Goal: Transaction & Acquisition: Obtain resource

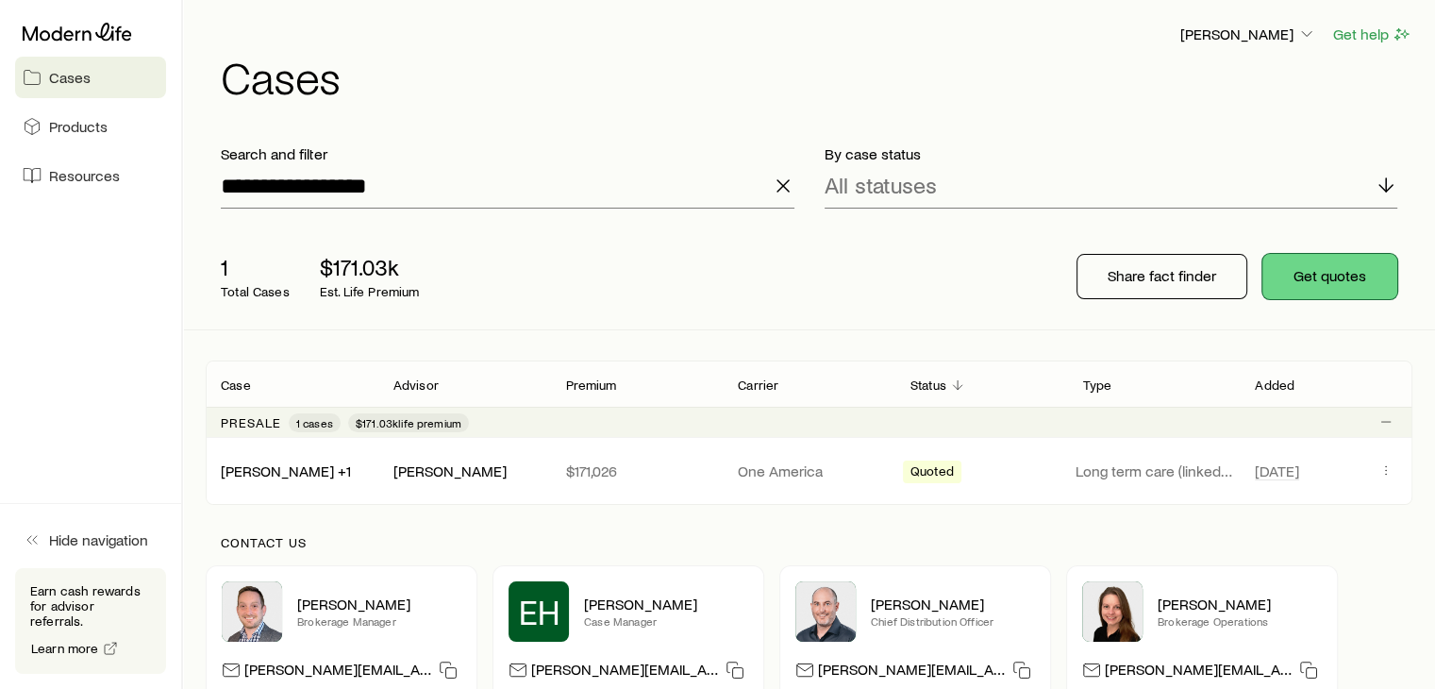
click at [1362, 272] on button "Get quotes" at bounding box center [1329, 276] width 135 height 45
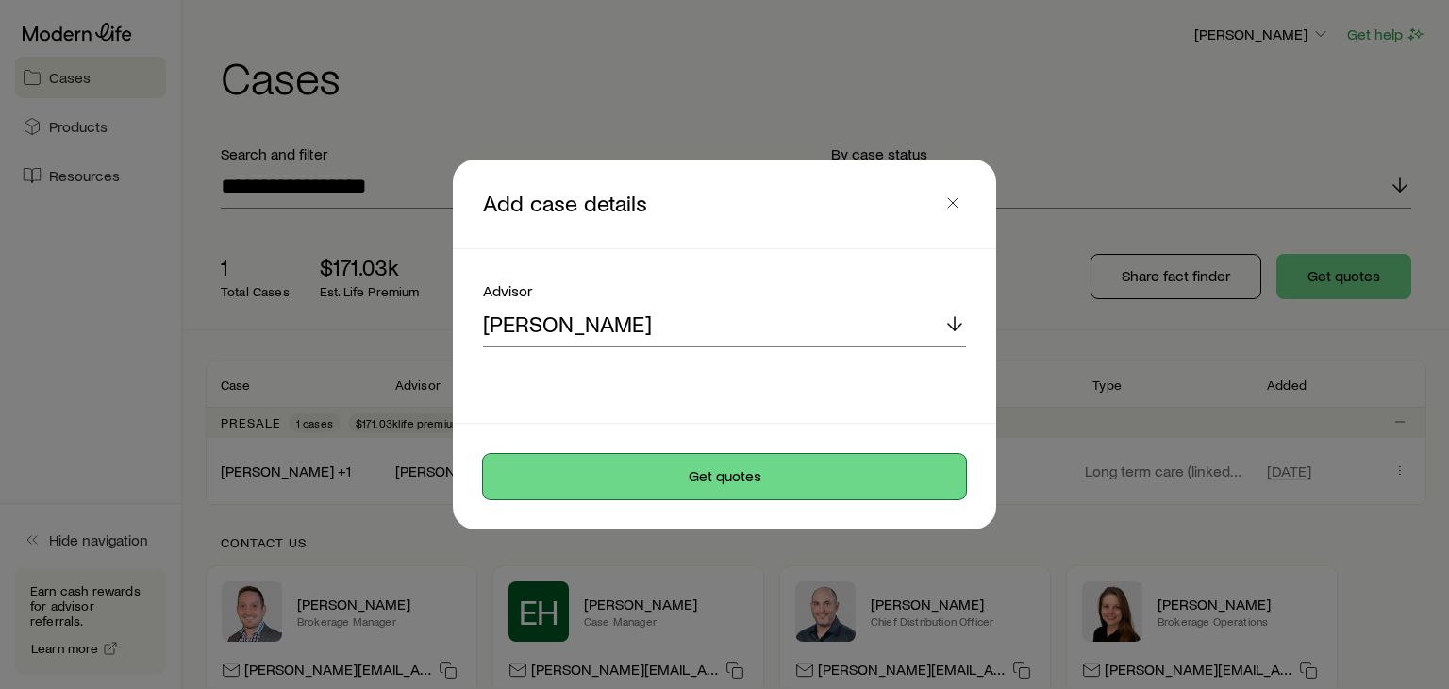
click at [690, 482] on button "Get quotes" at bounding box center [724, 476] width 483 height 45
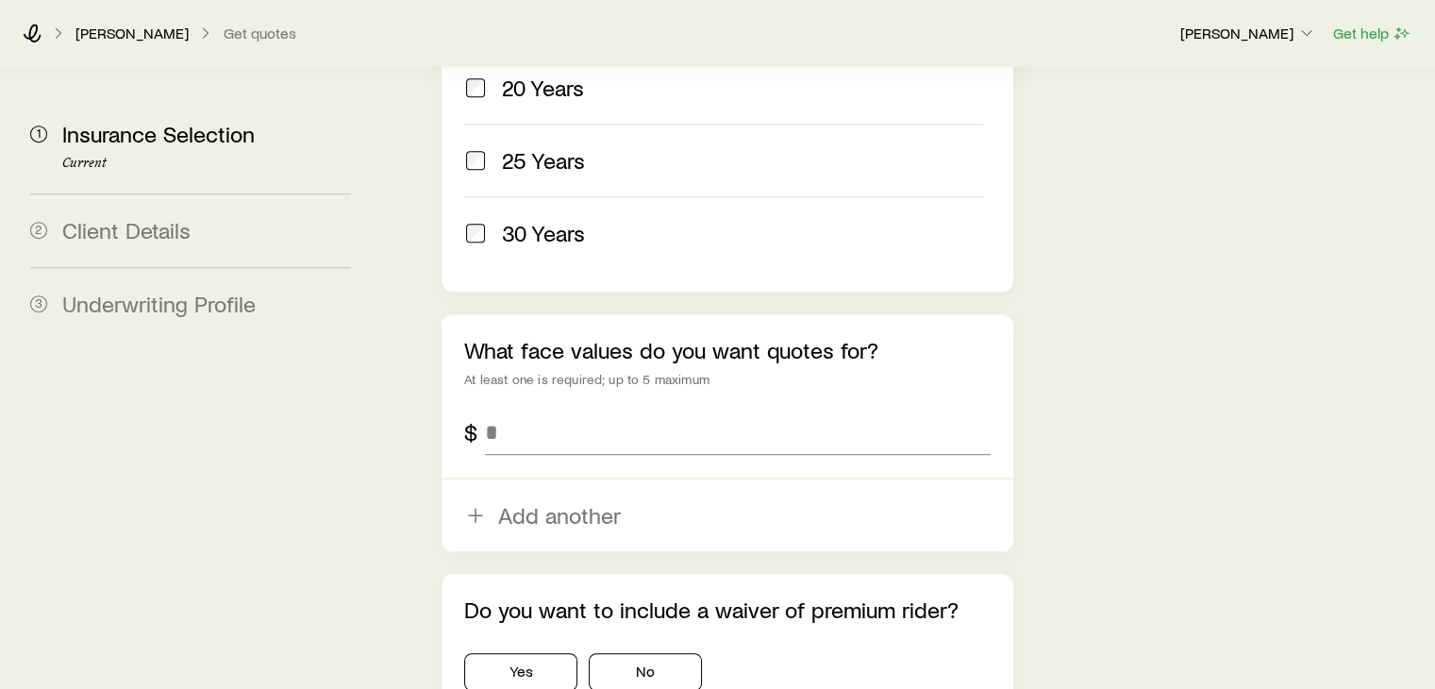
scroll to position [1103, 0]
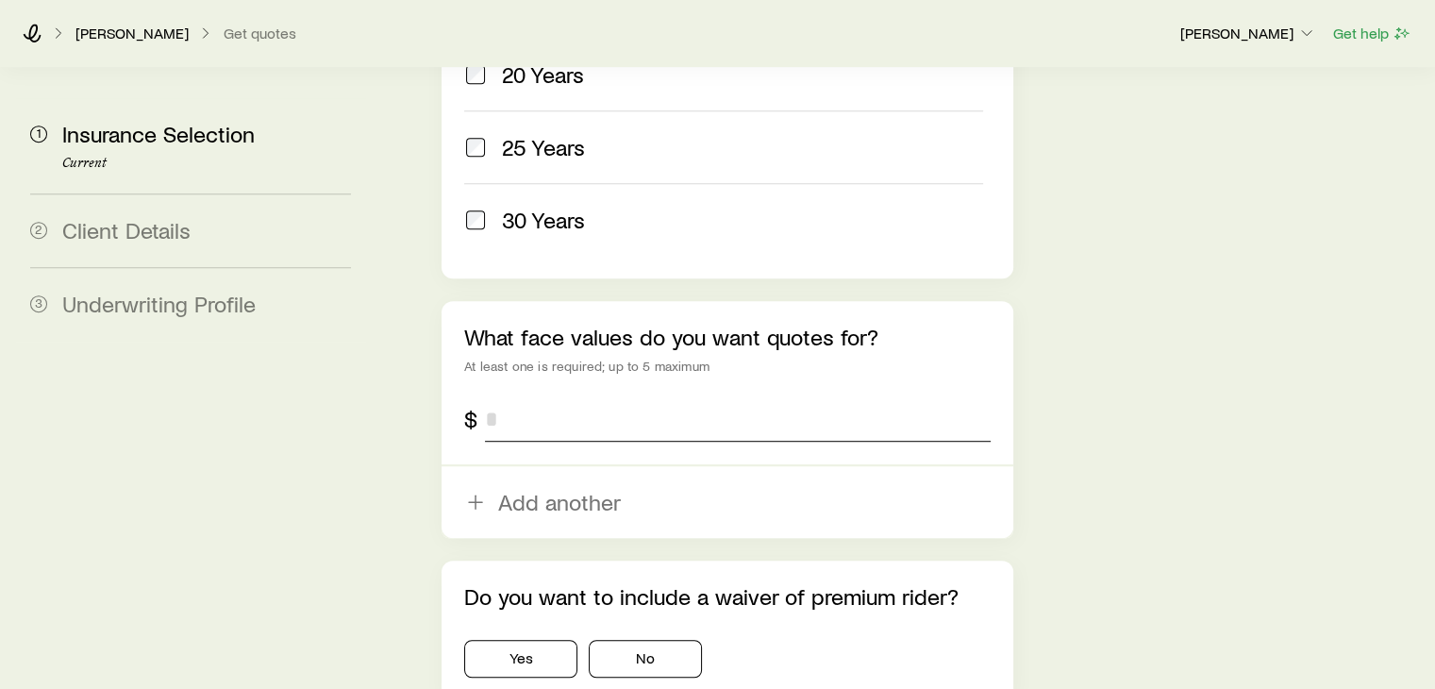
click at [708, 396] on input "tel" at bounding box center [737, 418] width 505 height 45
type input "*******"
click at [615, 640] on button "No" at bounding box center [645, 659] width 113 height 38
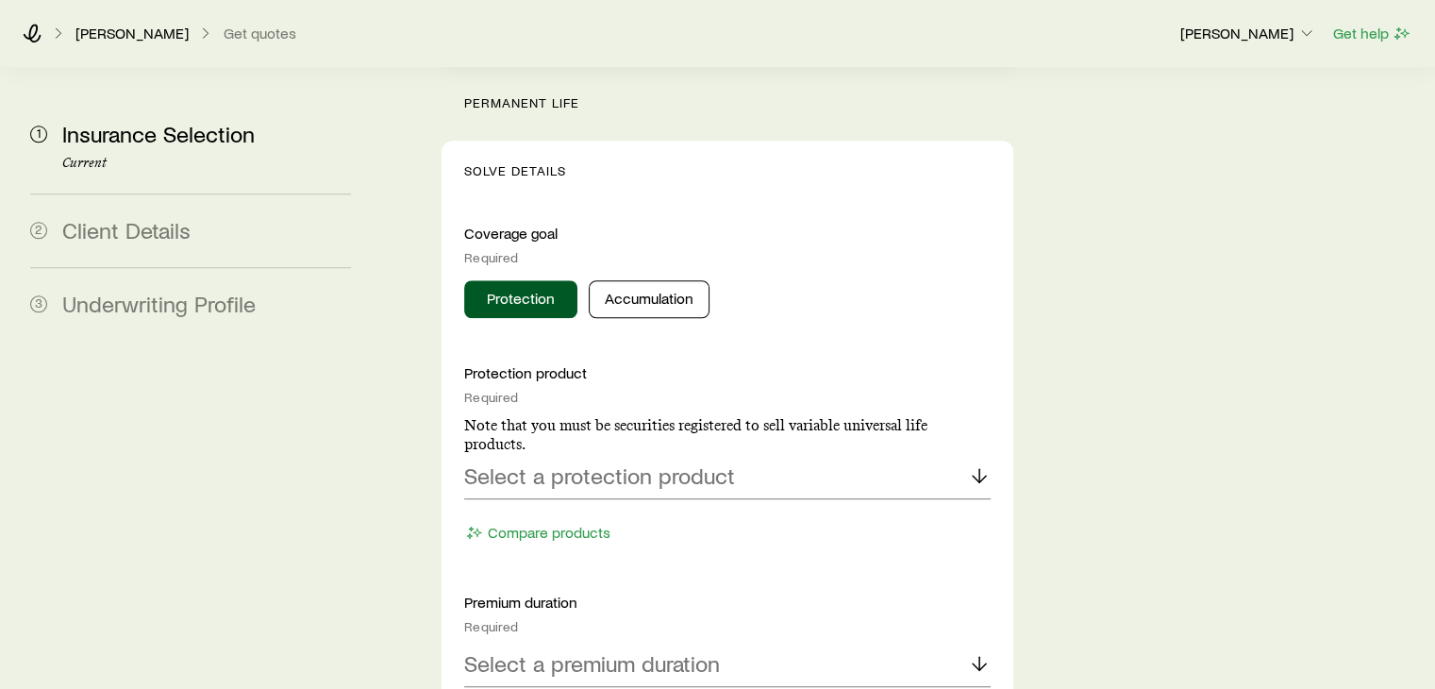
scroll to position [1751, 0]
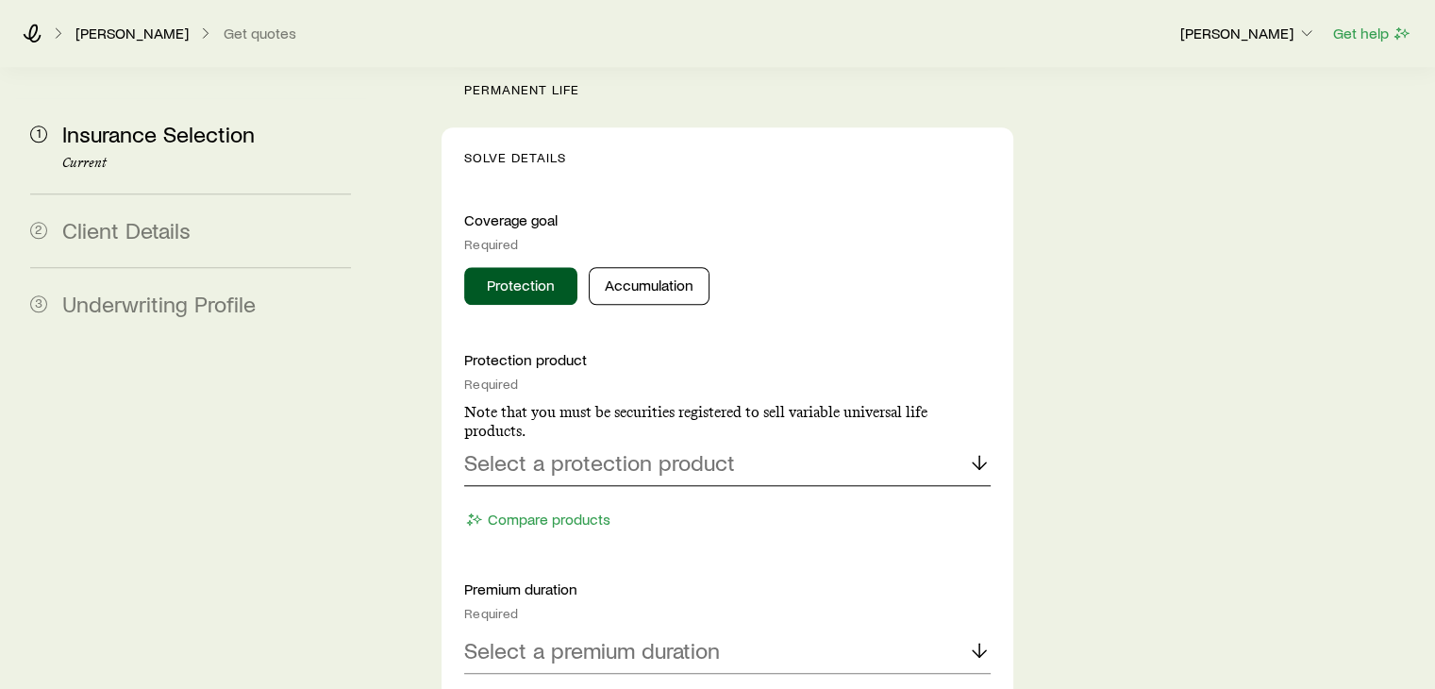
click at [790, 441] on div "Select a protection product" at bounding box center [726, 463] width 525 height 45
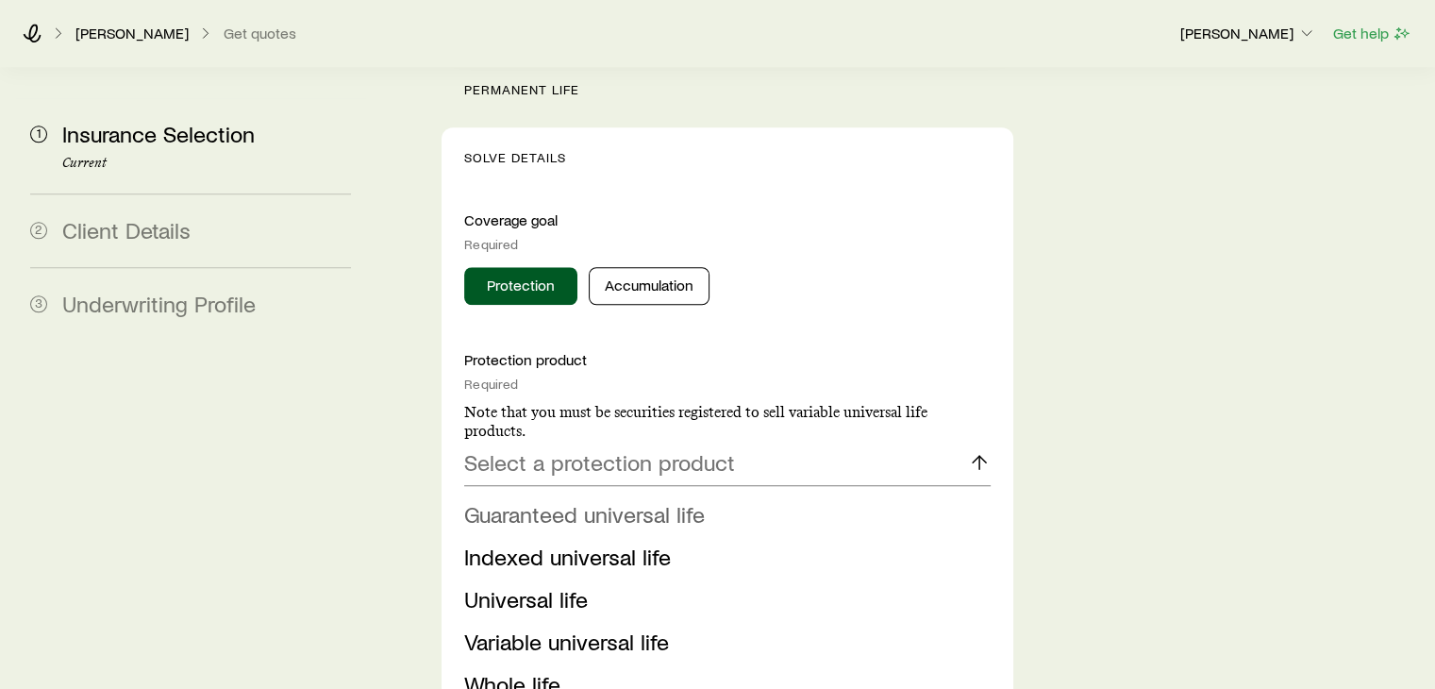
click at [652, 500] on span "Guaranteed universal life" at bounding box center [584, 513] width 241 height 27
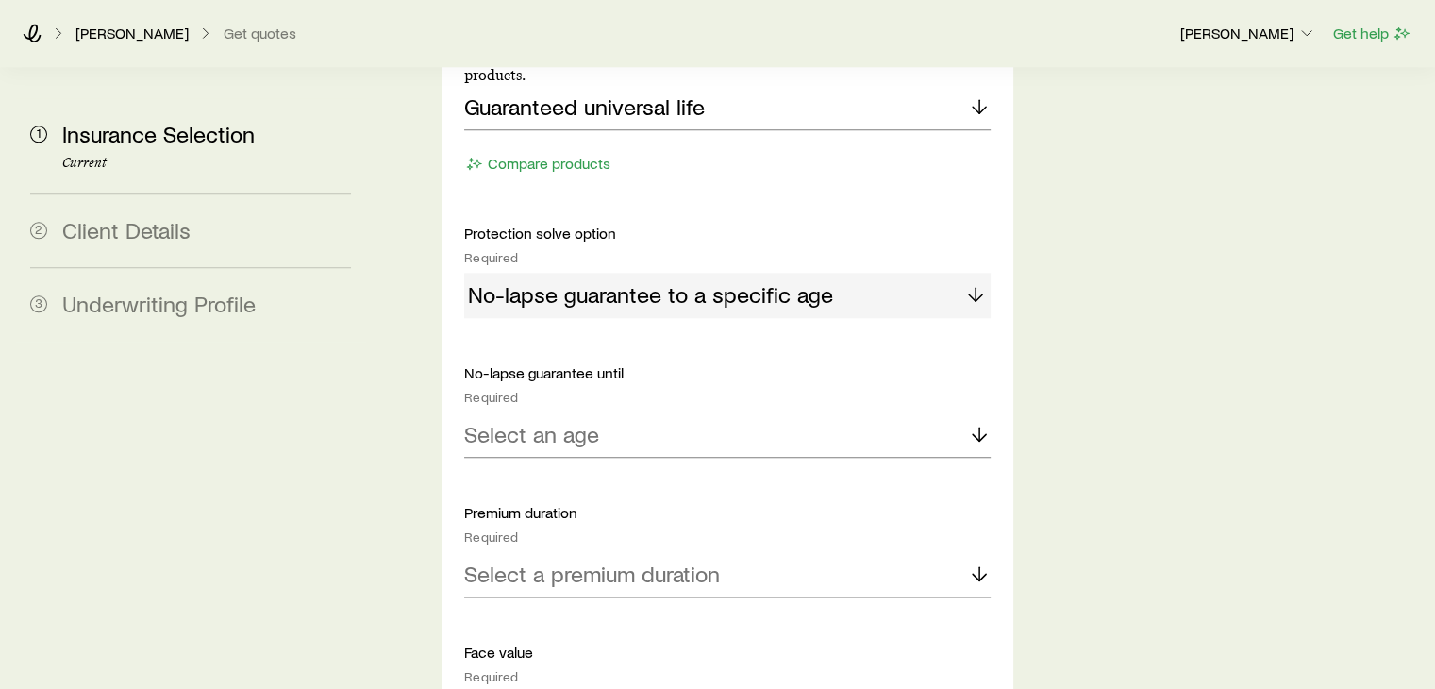
scroll to position [2116, 0]
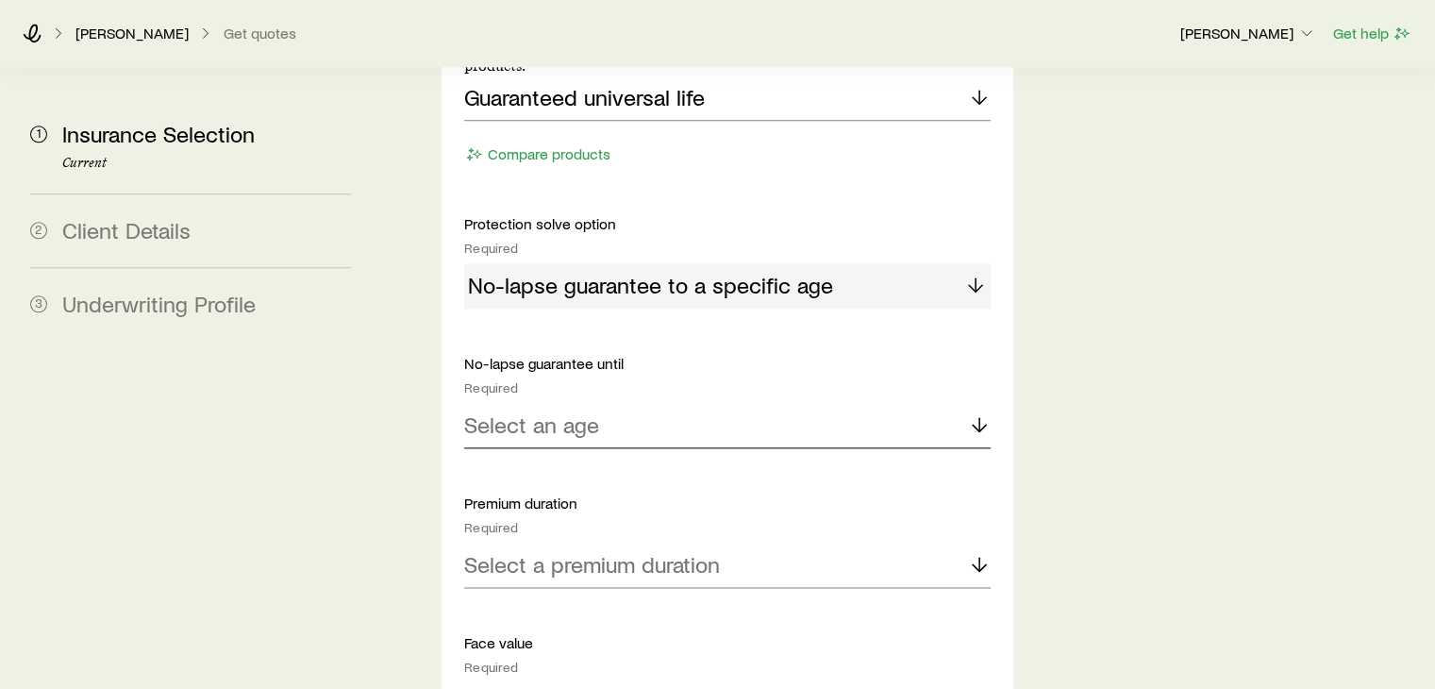
click at [852, 403] on div "Select an age" at bounding box center [726, 425] width 525 height 45
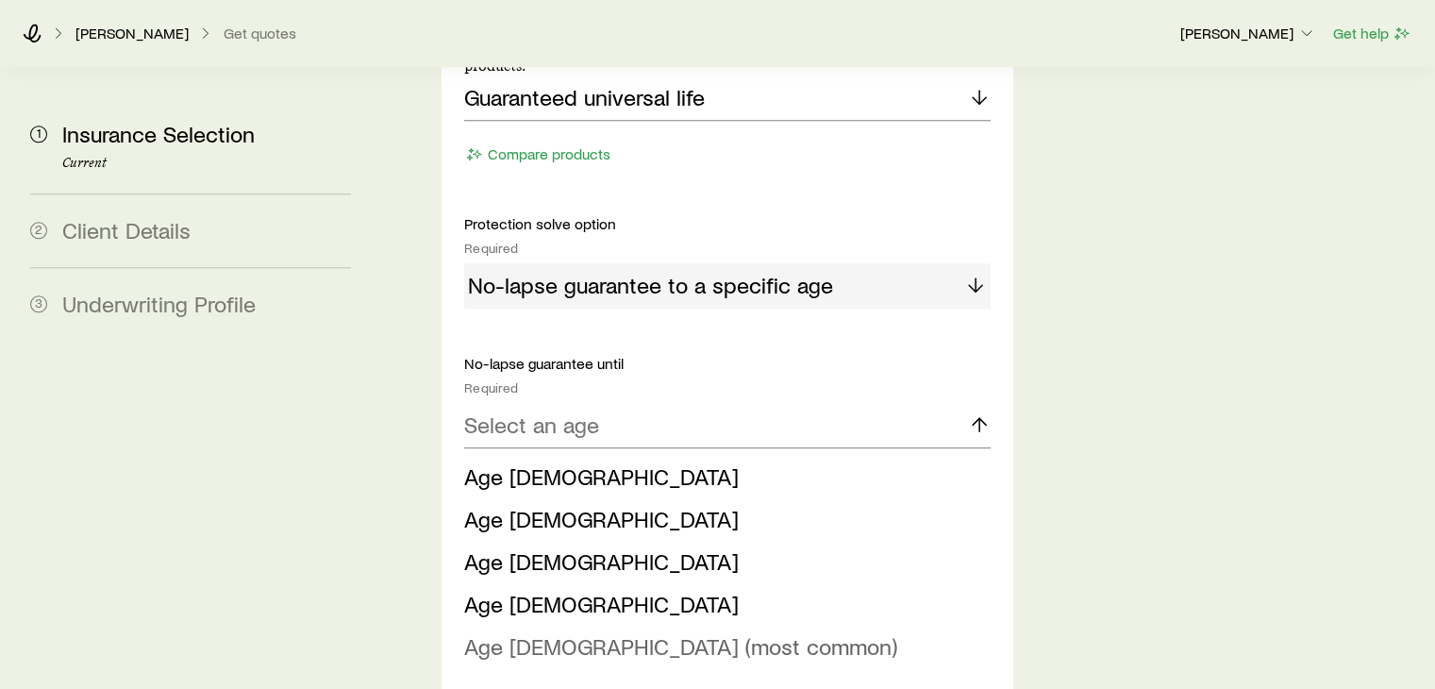
click at [475, 632] on span "Age [DEMOGRAPHIC_DATA] (most common)" at bounding box center [680, 645] width 433 height 27
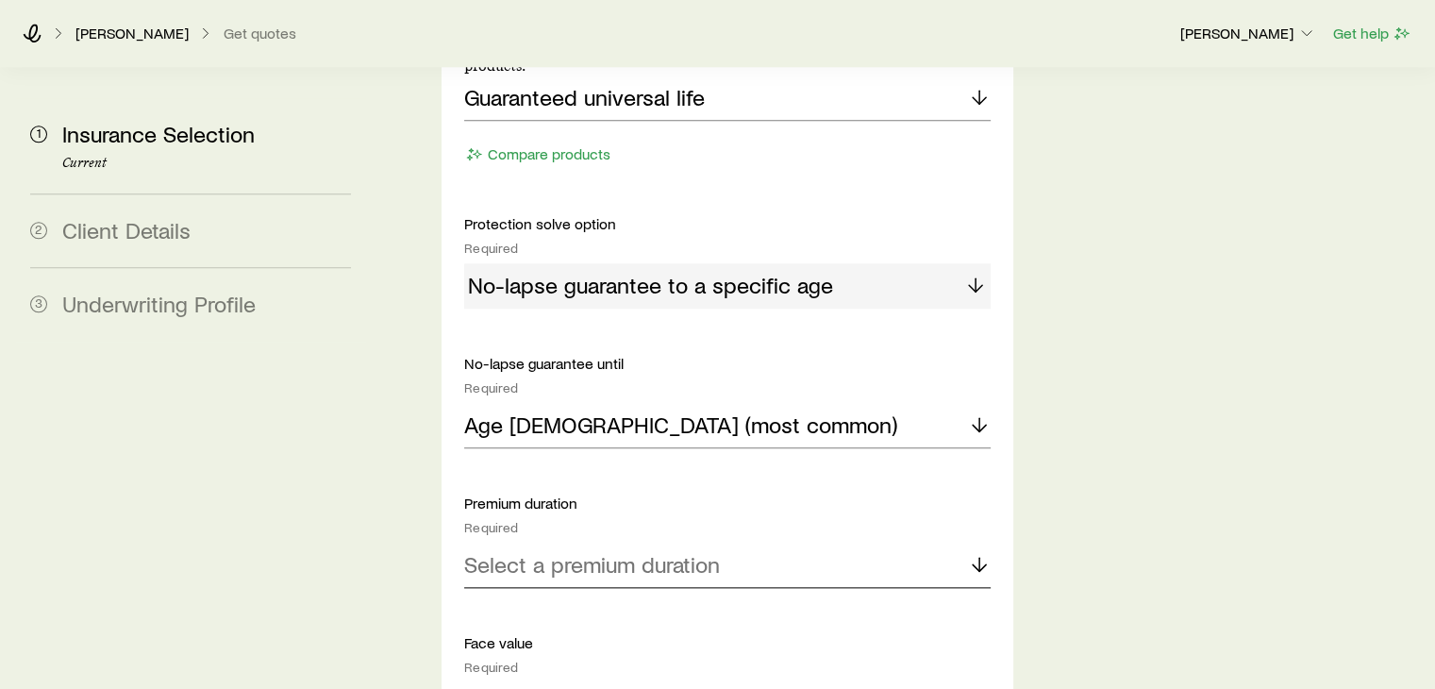
click at [521, 551] on p "Select a premium duration" at bounding box center [592, 564] width 256 height 26
click at [500, 602] on span "Continuous Pay (Level Pay)" at bounding box center [596, 615] width 264 height 27
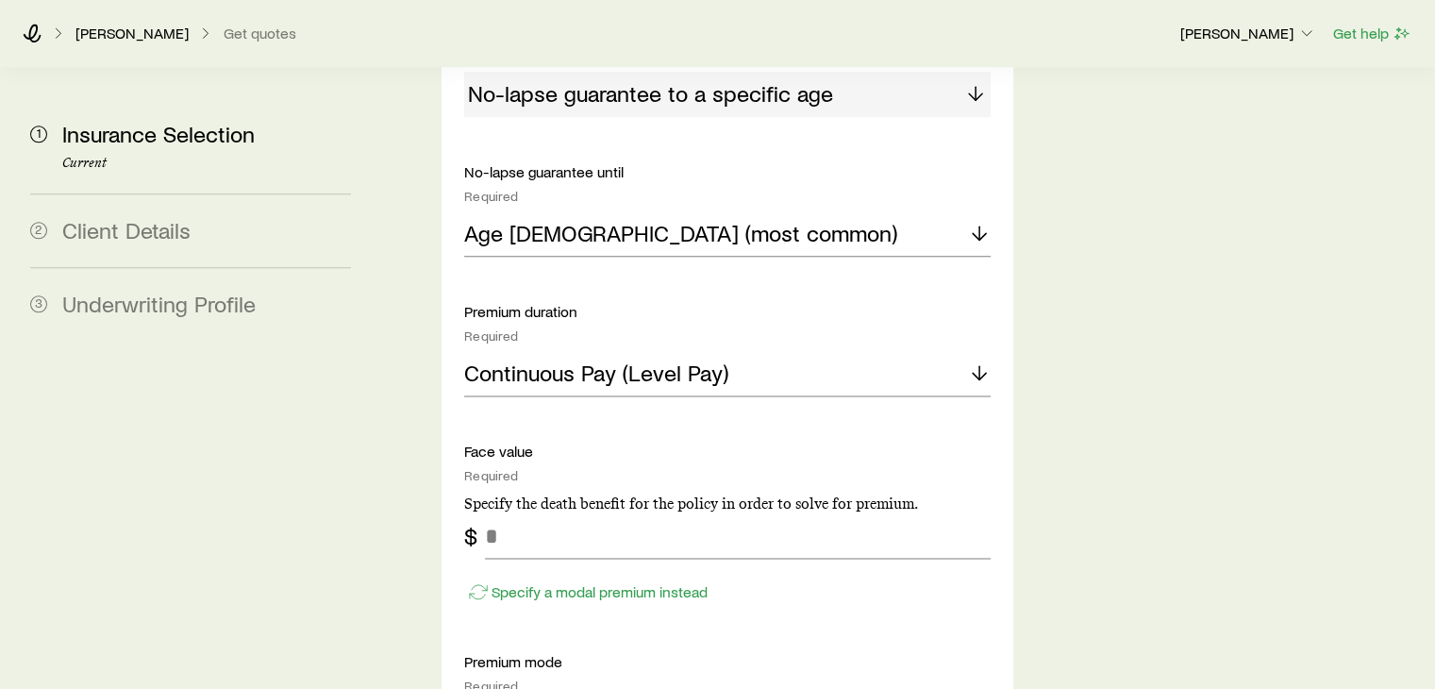
scroll to position [2455, 0]
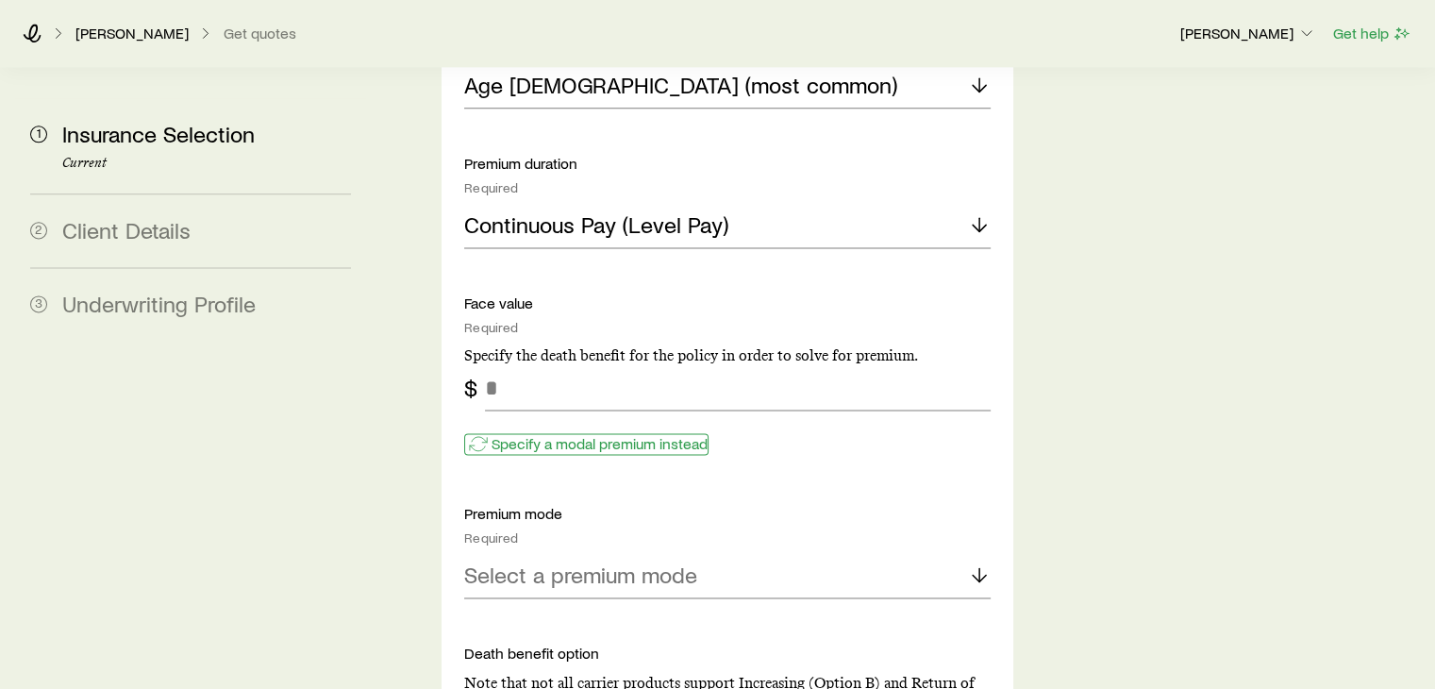
click at [637, 434] on p "Specify a modal premium instead" at bounding box center [599, 443] width 216 height 19
click at [619, 365] on input "tel" at bounding box center [737, 387] width 505 height 45
type input "***"
click at [619, 561] on p "Select a premium mode" at bounding box center [580, 574] width 233 height 26
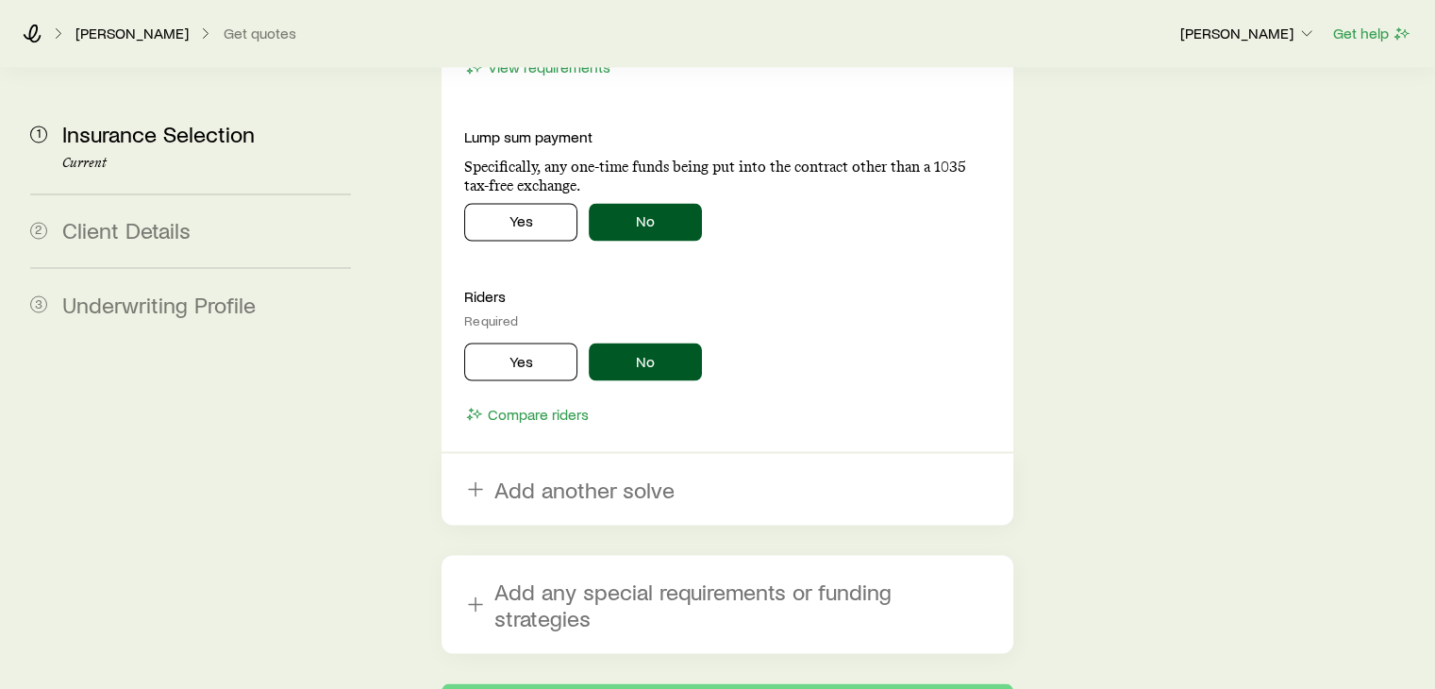
scroll to position [3384, 0]
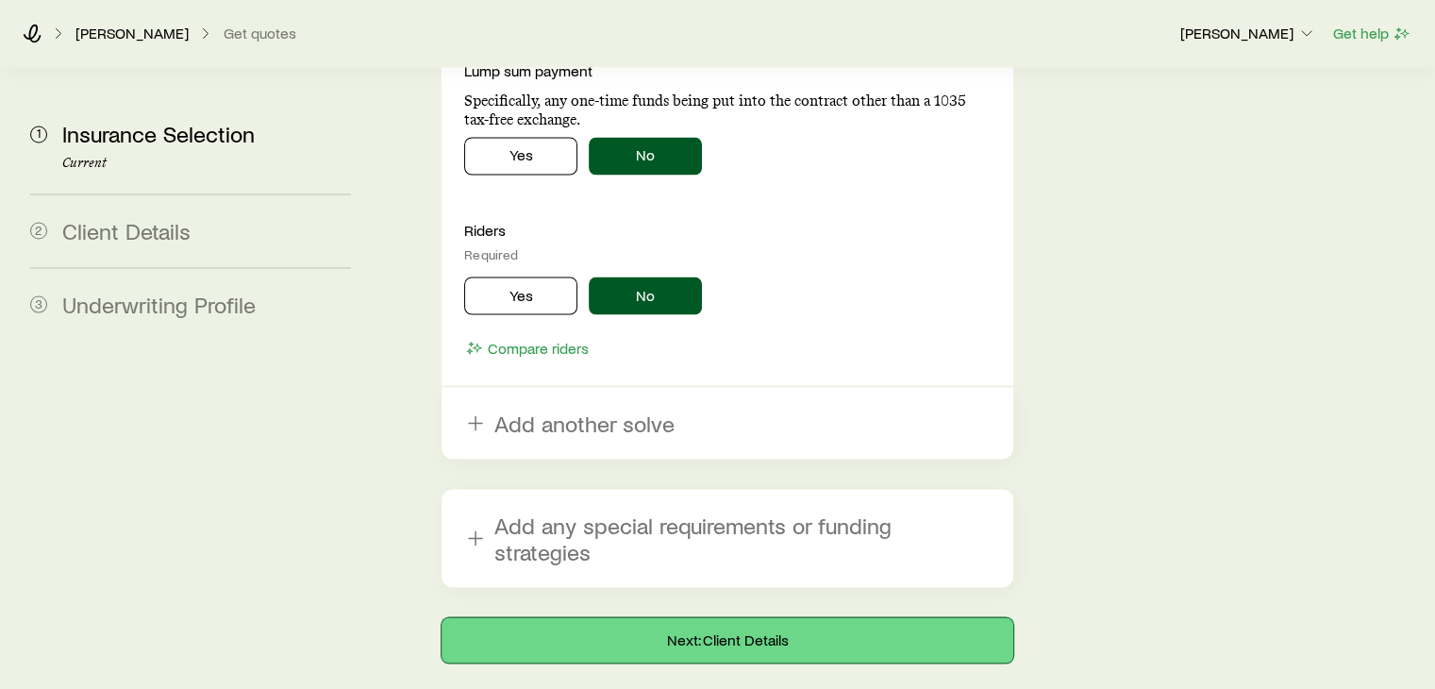
click at [821, 617] on button "Next: Client Details" at bounding box center [726, 639] width 571 height 45
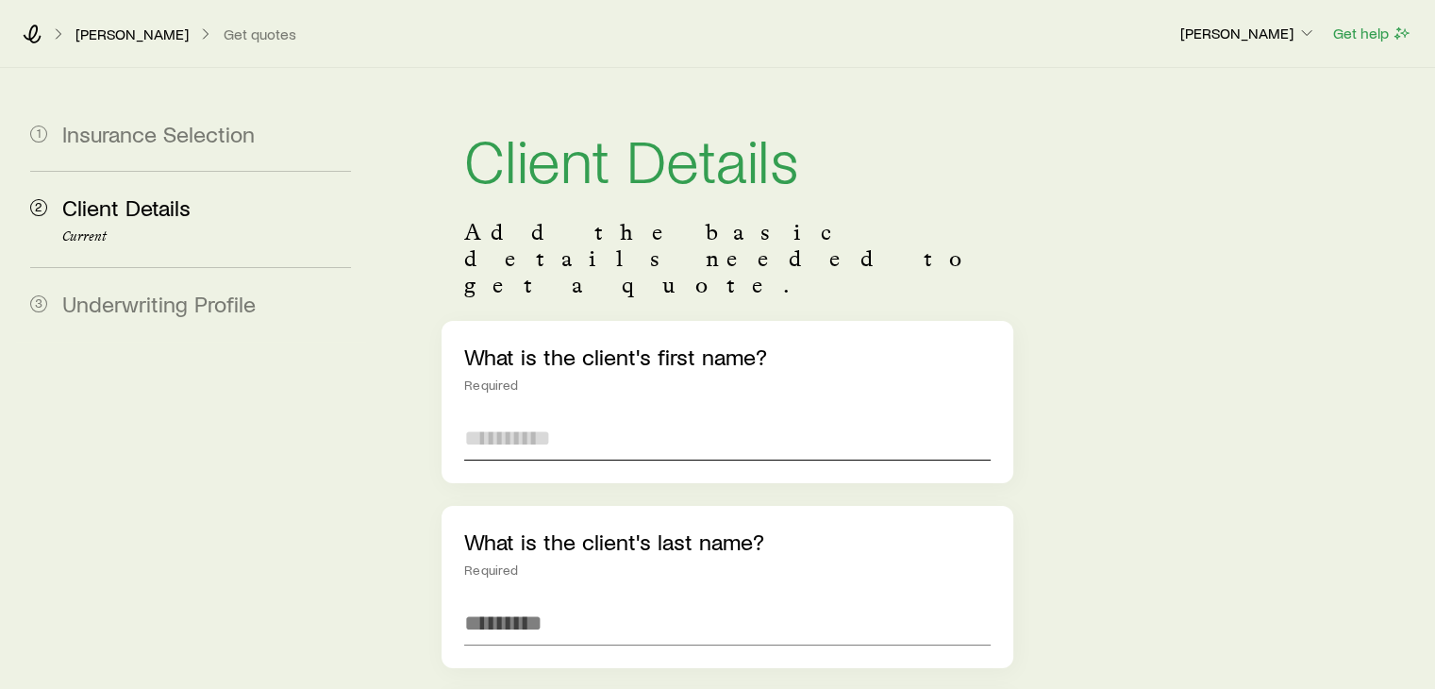
click at [679, 415] on input "text" at bounding box center [726, 437] width 525 height 45
type input "******"
type input "*********"
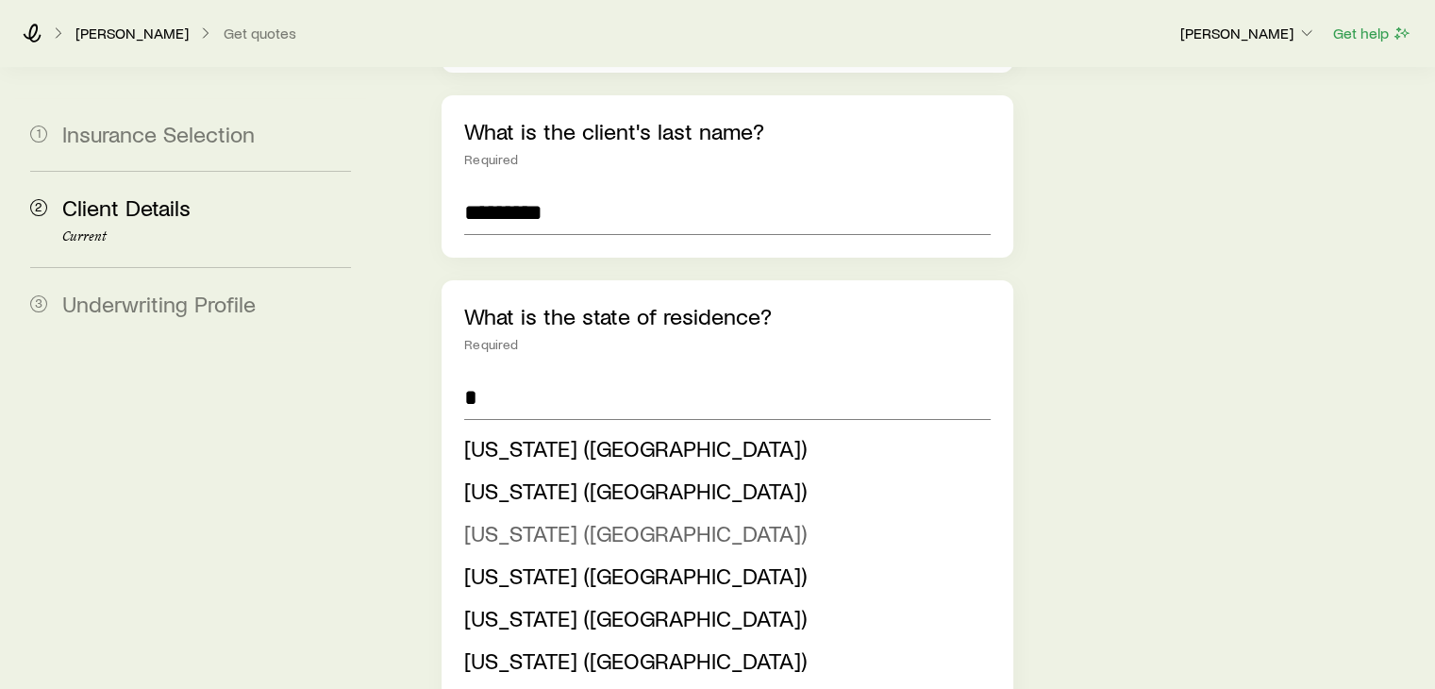
click at [517, 519] on span "[US_STATE] ([GEOGRAPHIC_DATA])" at bounding box center [635, 532] width 342 height 27
type input "**********"
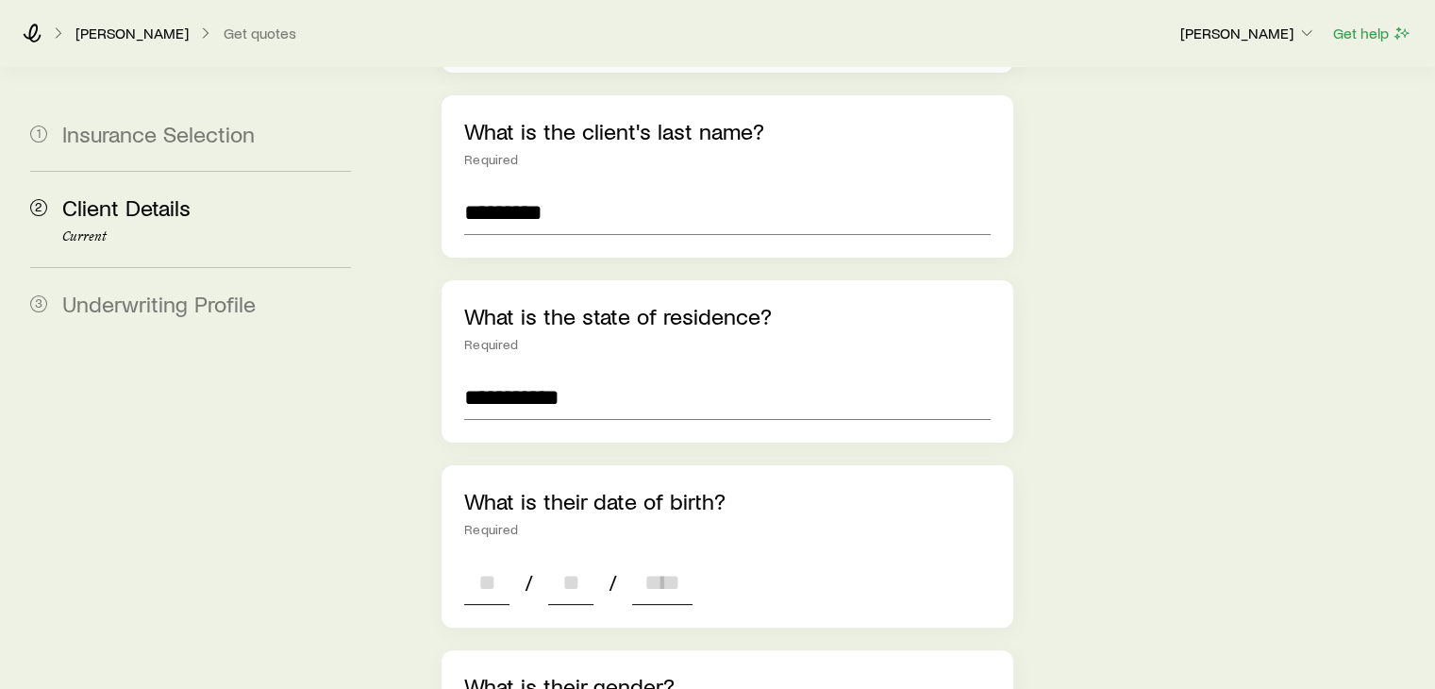
click at [489, 559] on input at bounding box center [486, 581] width 45 height 45
type input "**"
type input "****"
type input "*"
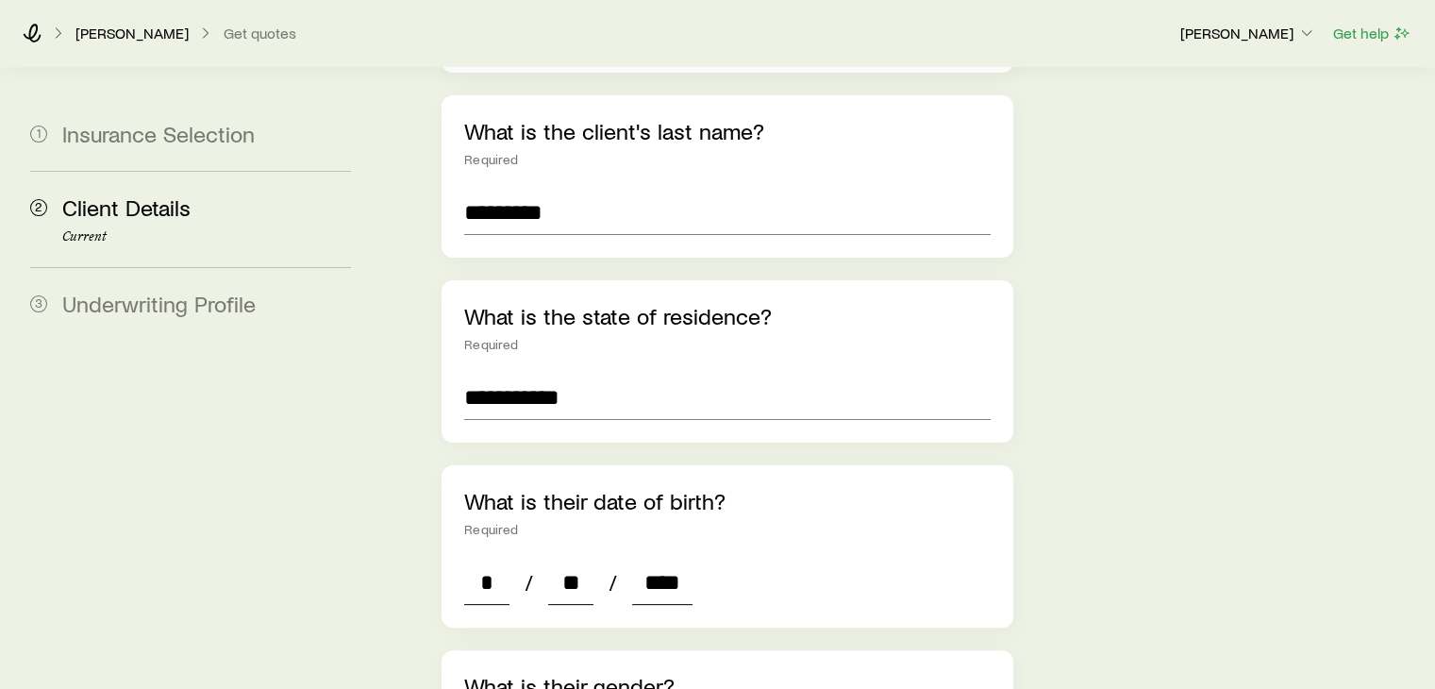
type input "****"
click at [1072, 529] on div "**********" at bounding box center [904, 602] width 1031 height 1889
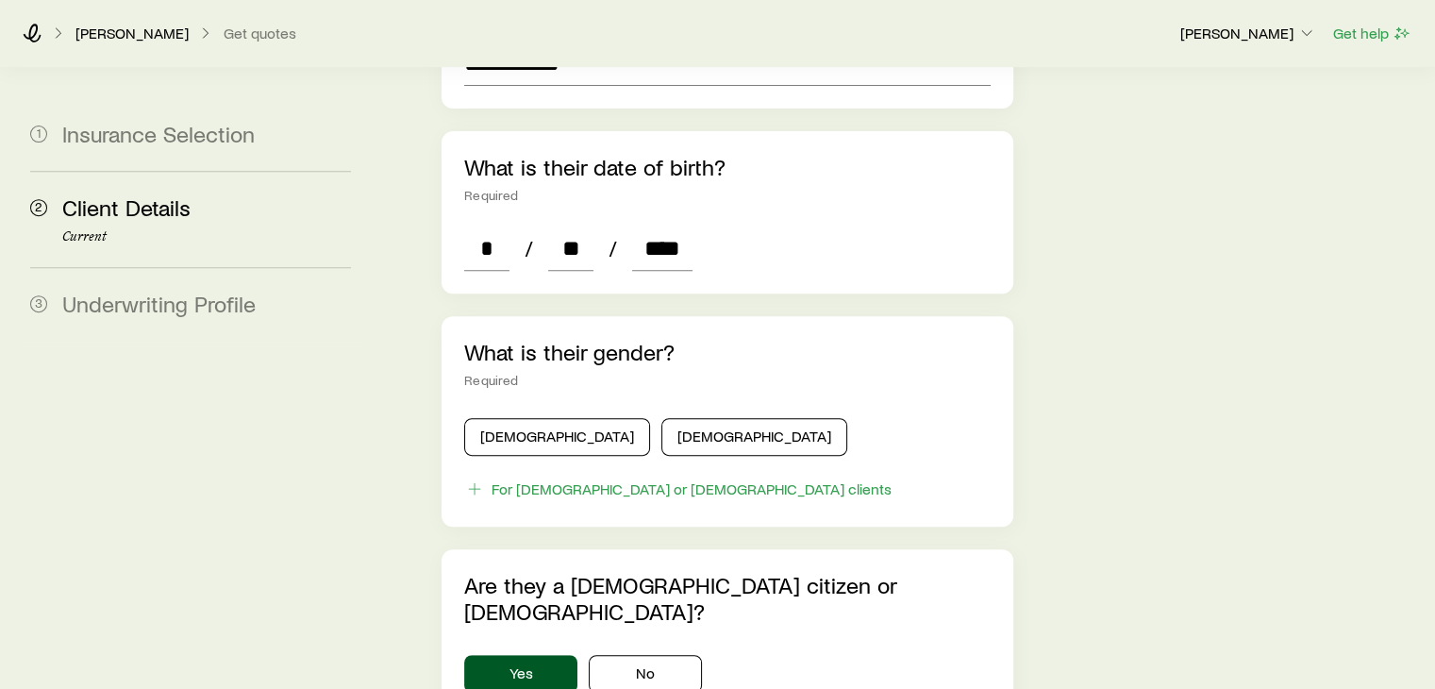
scroll to position [750, 0]
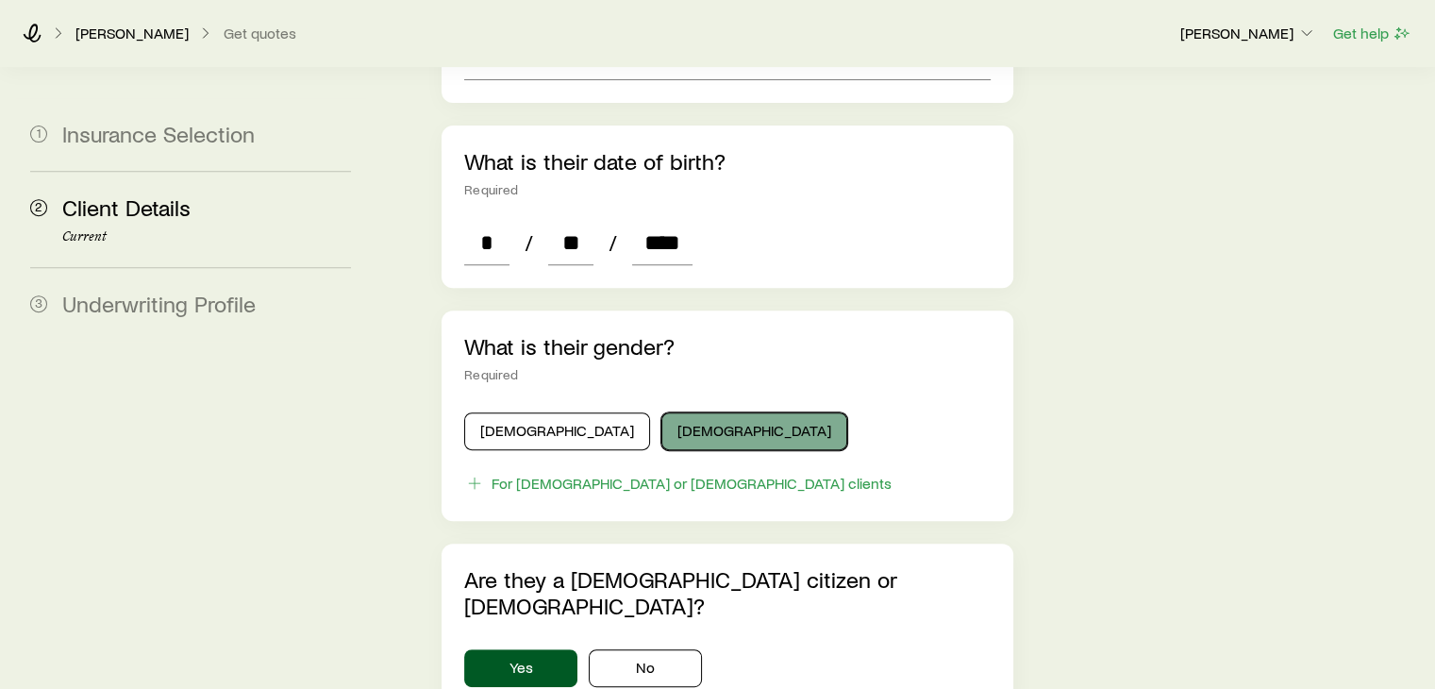
click at [661, 412] on button "[DEMOGRAPHIC_DATA]" at bounding box center [754, 431] width 186 height 38
click at [1057, 431] on div "**********" at bounding box center [904, 262] width 1031 height 1889
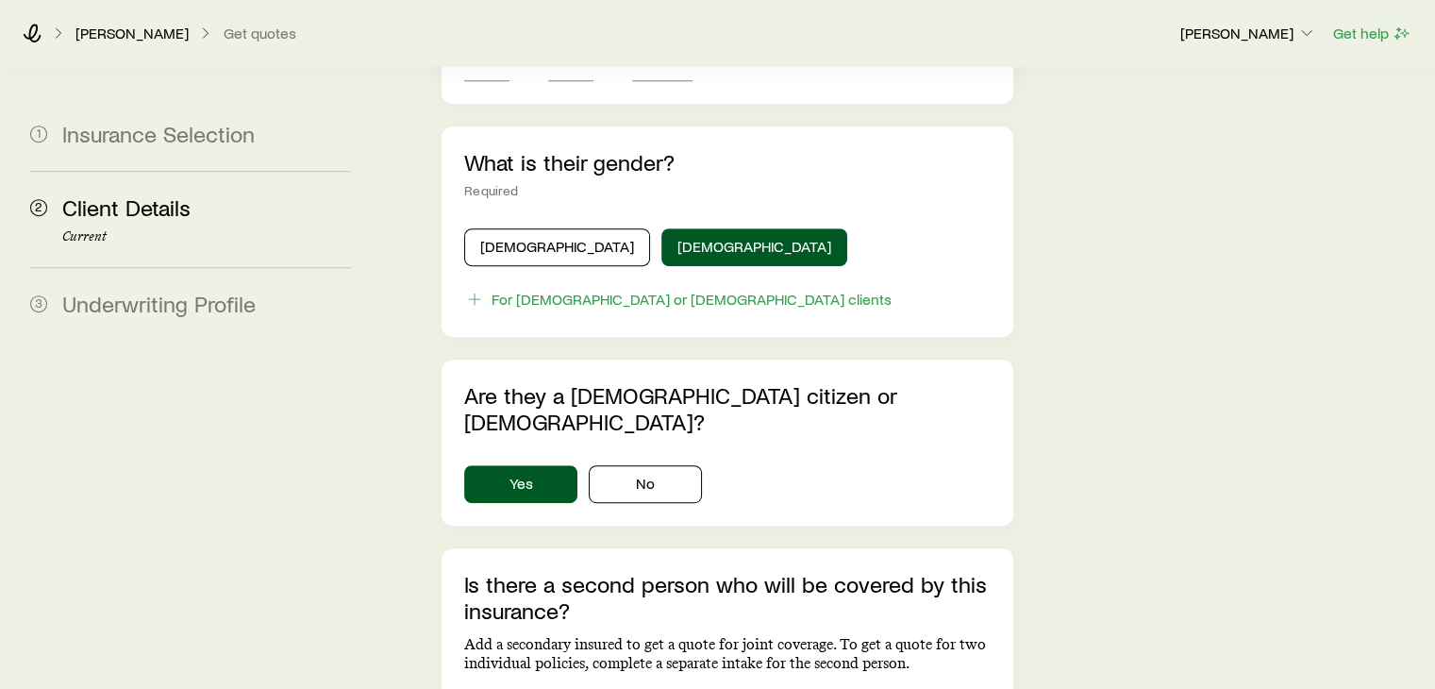
scroll to position [1165, 0]
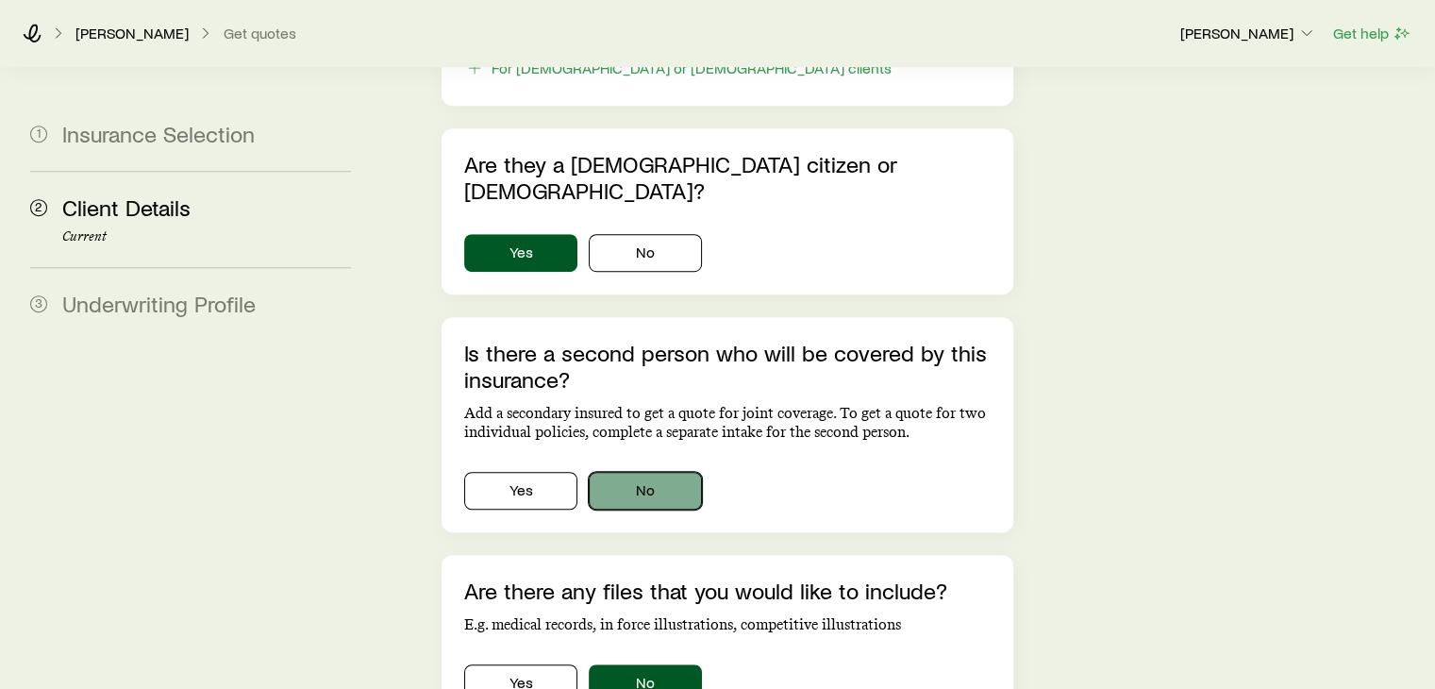
click at [662, 472] on button "No" at bounding box center [645, 491] width 113 height 38
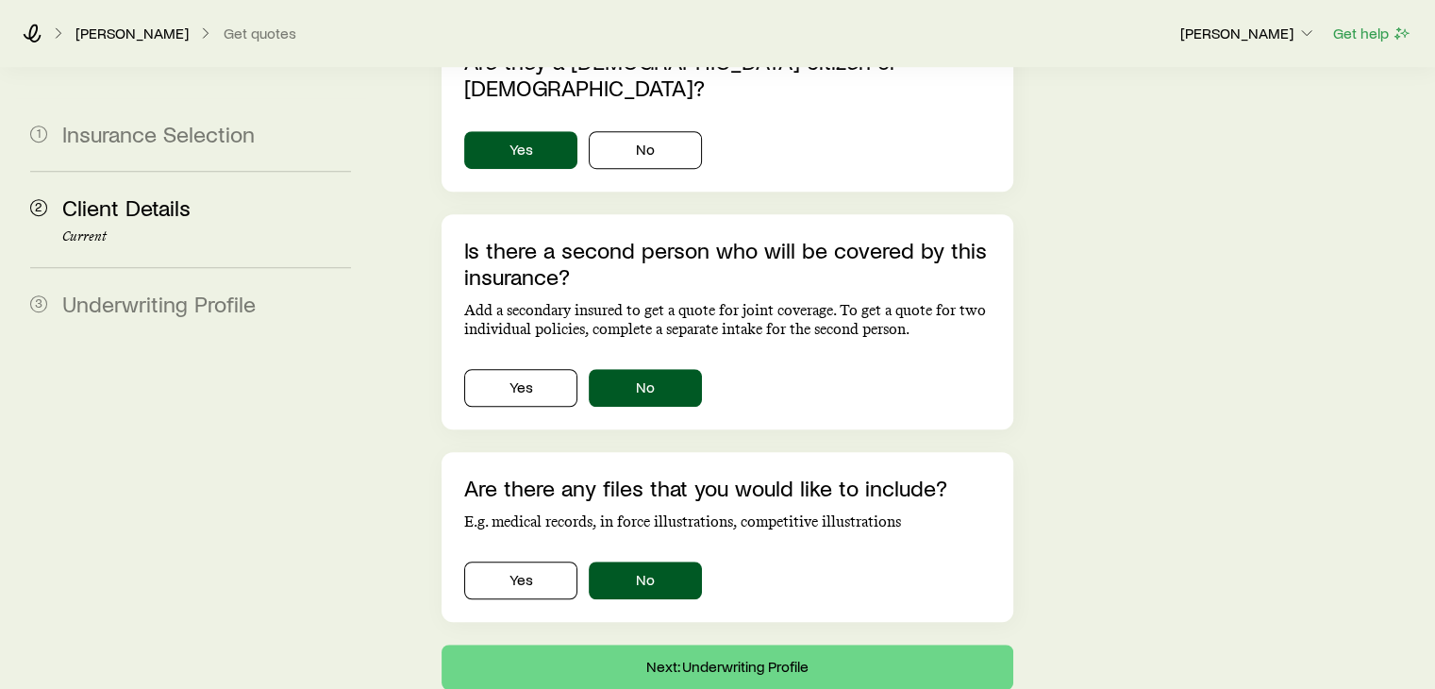
scroll to position [1317, 0]
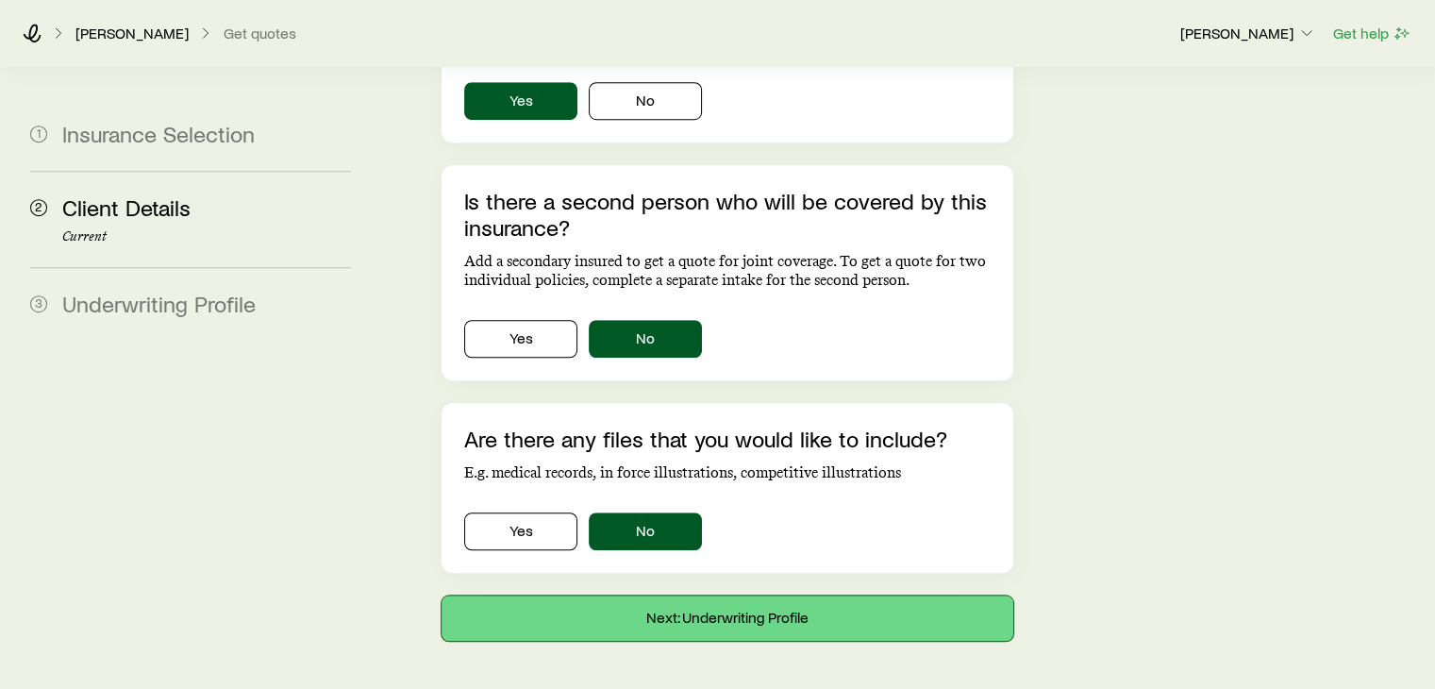
click at [791, 595] on button "Next: Underwriting Profile" at bounding box center [726, 617] width 571 height 45
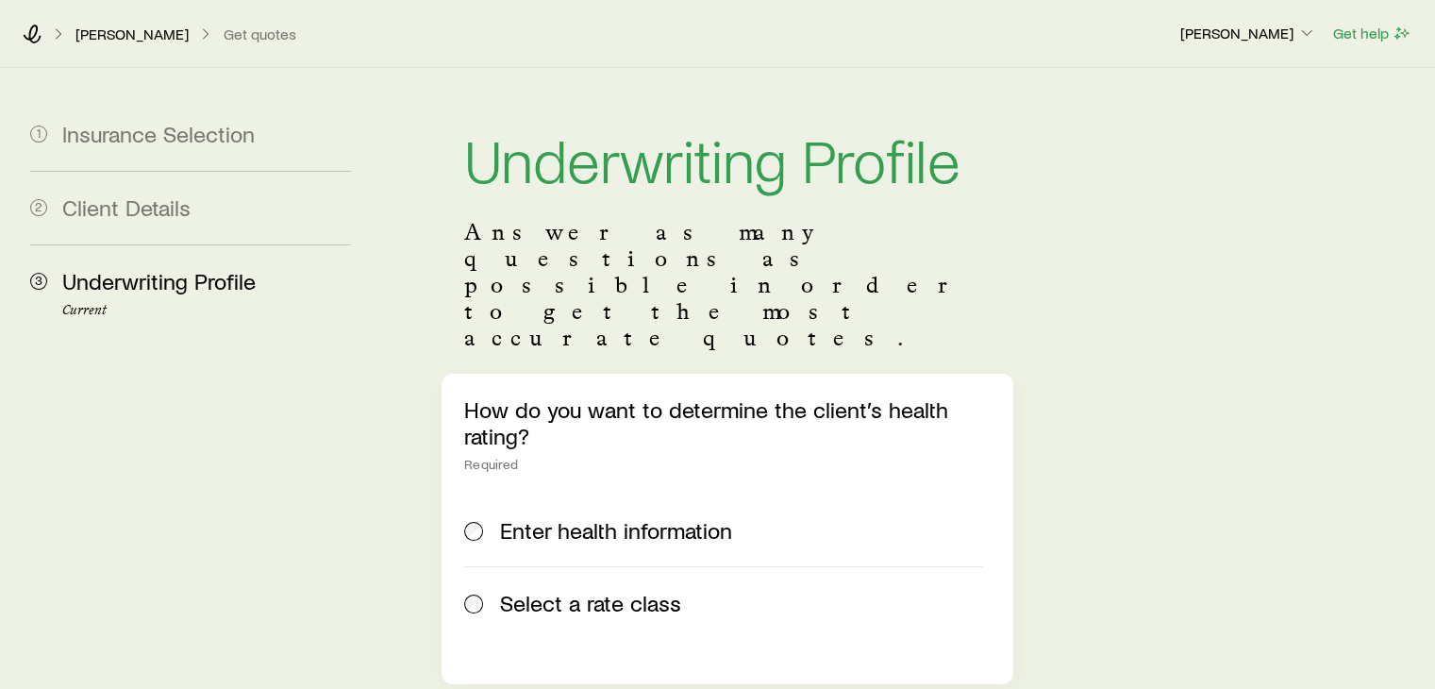
click at [570, 566] on label "Select a rate class" at bounding box center [723, 602] width 518 height 73
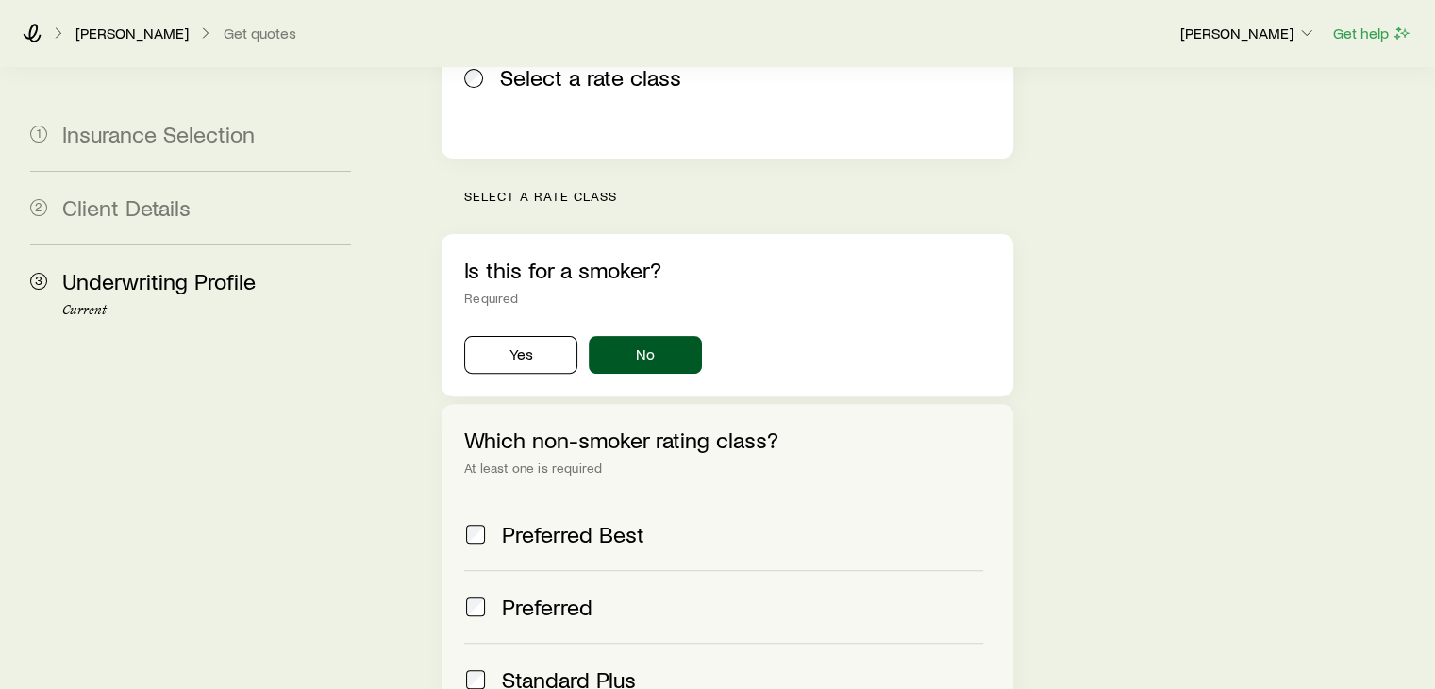
scroll to position [566, 0]
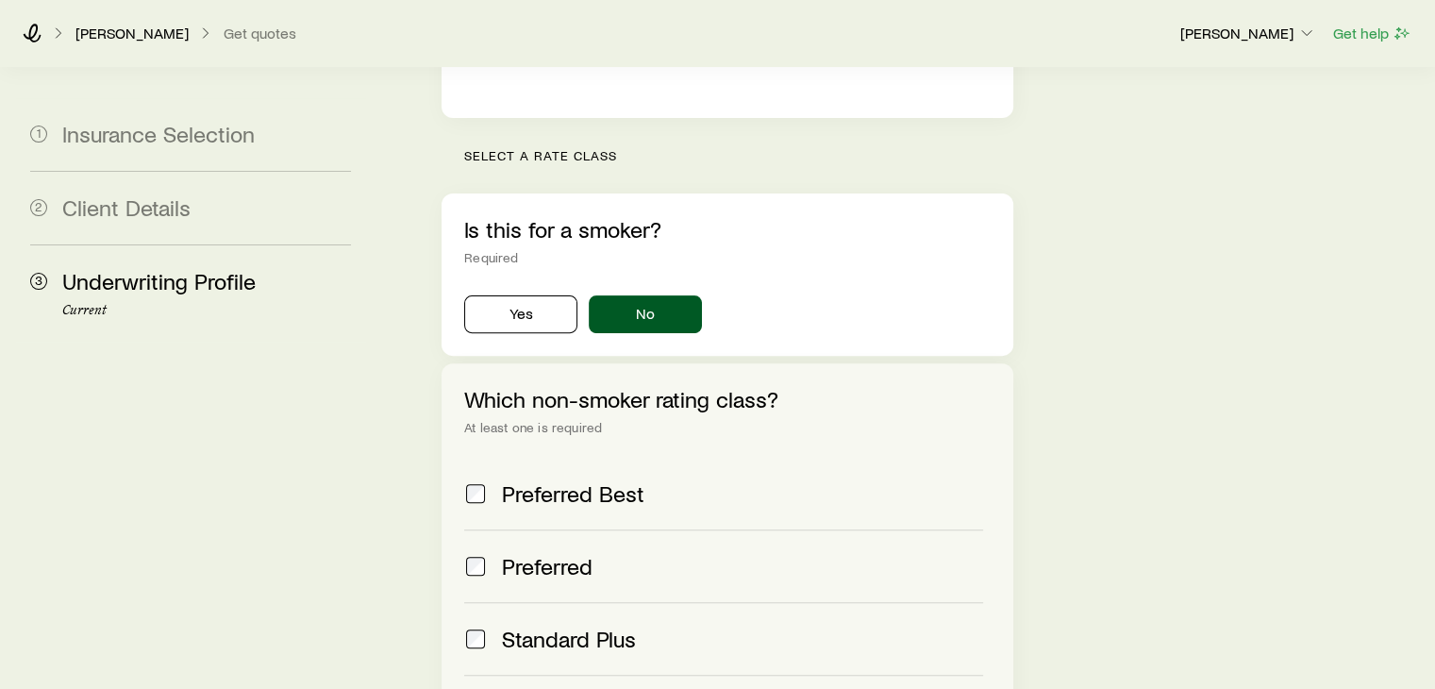
click at [396, 561] on div "Underwriting Profile Answer as many questions as possible in order to get the m…" at bounding box center [904, 235] width 1031 height 1467
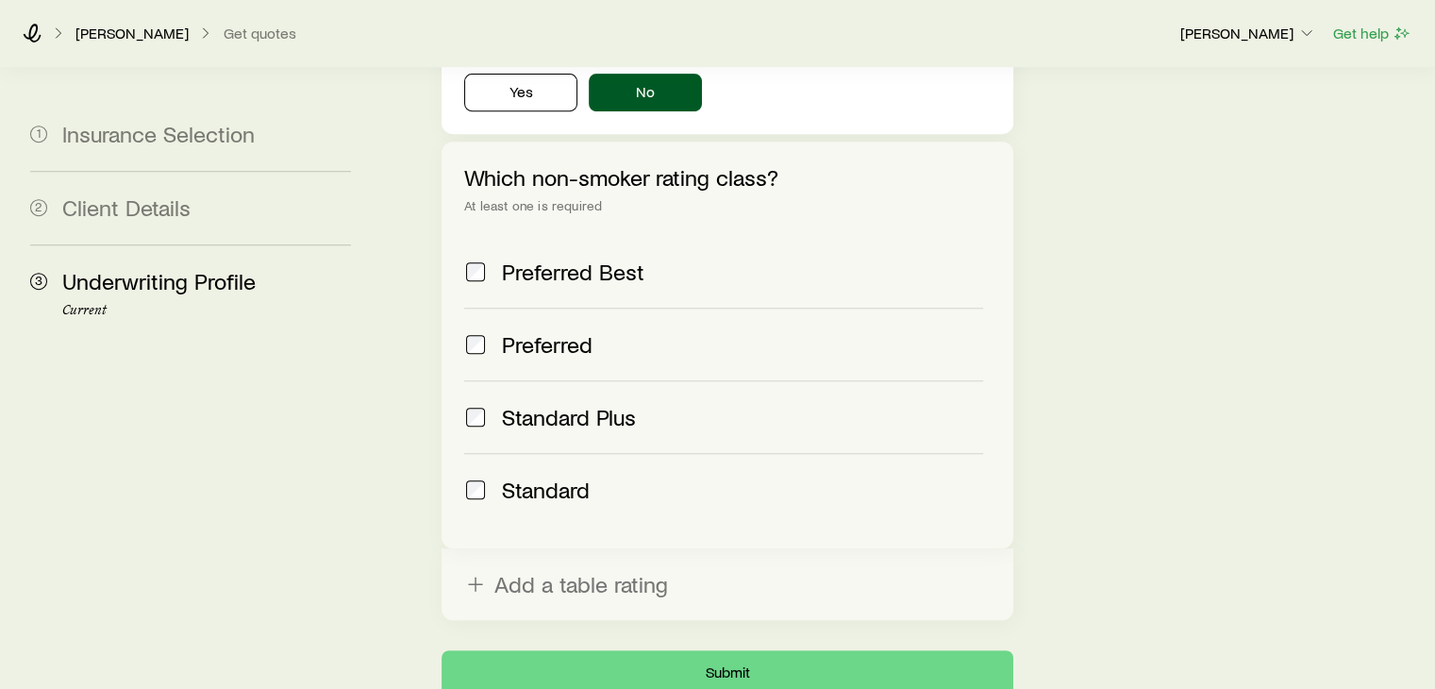
scroll to position [894, 0]
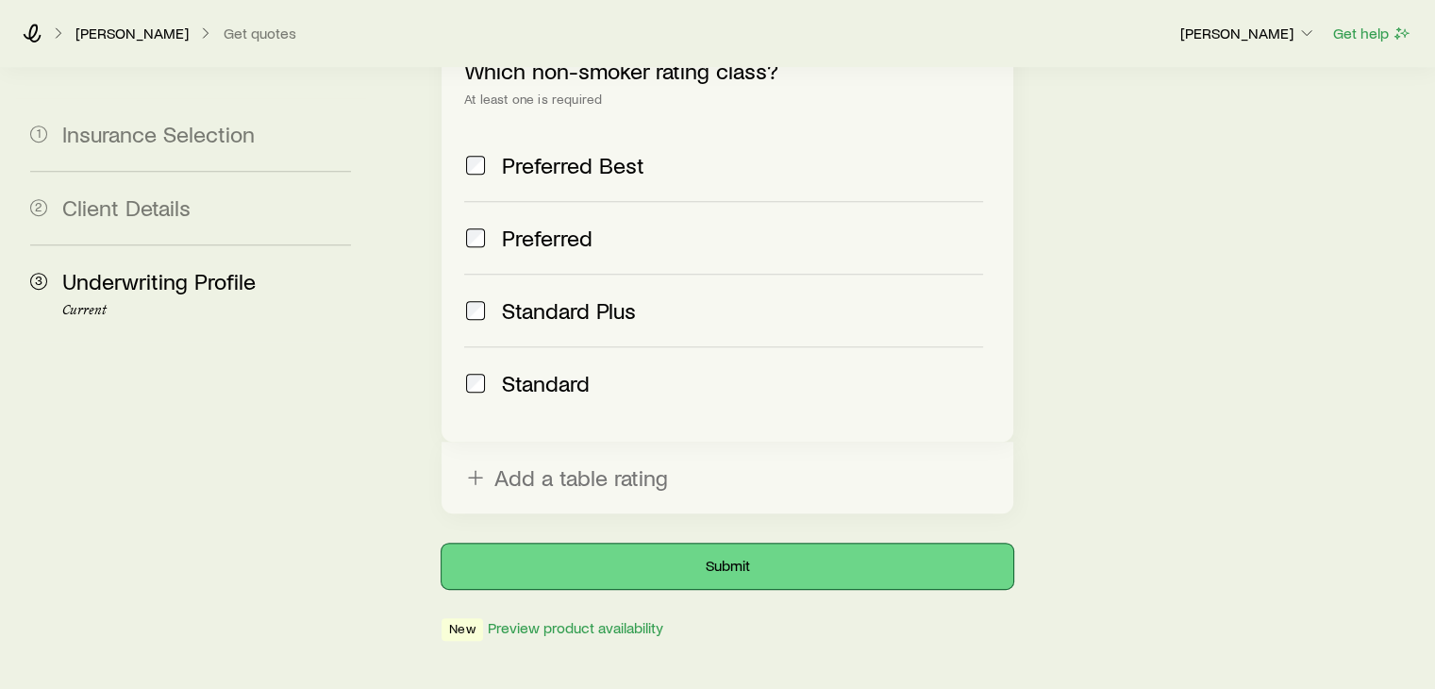
click at [659, 543] on button "Submit" at bounding box center [726, 565] width 571 height 45
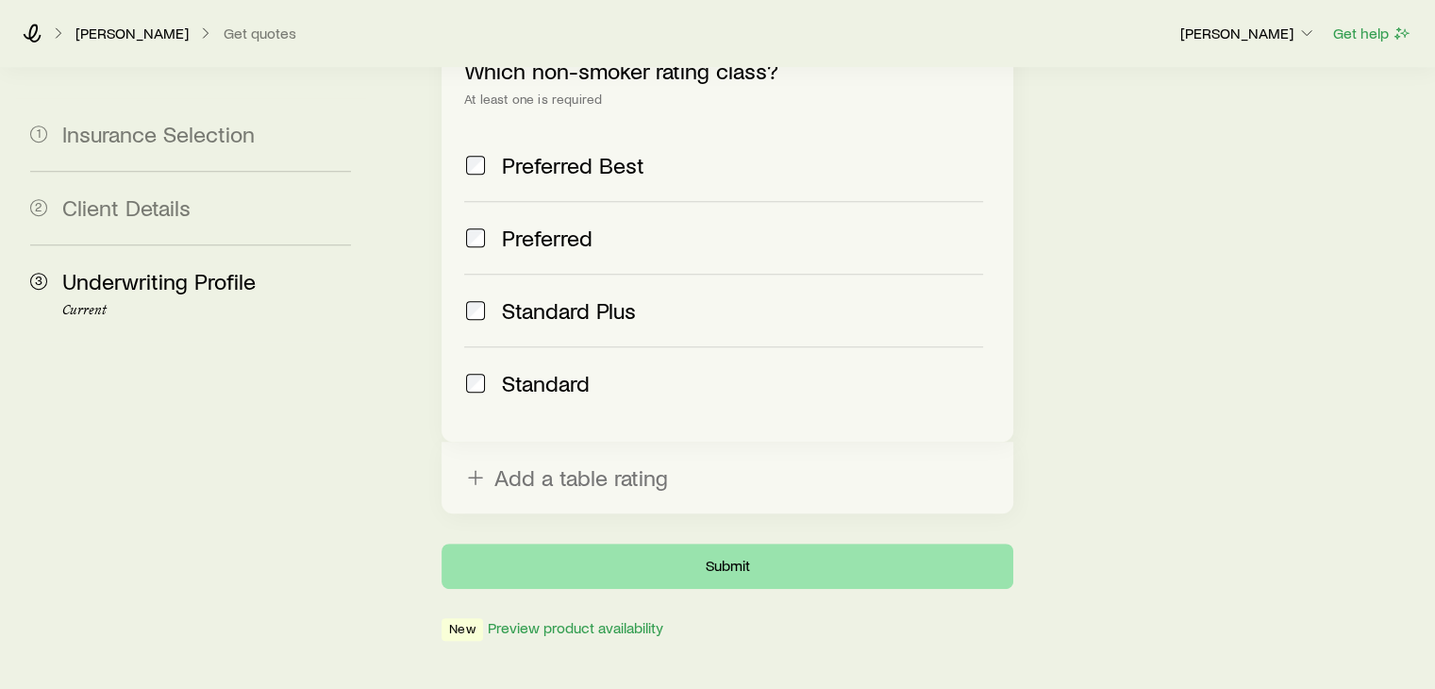
scroll to position [0, 0]
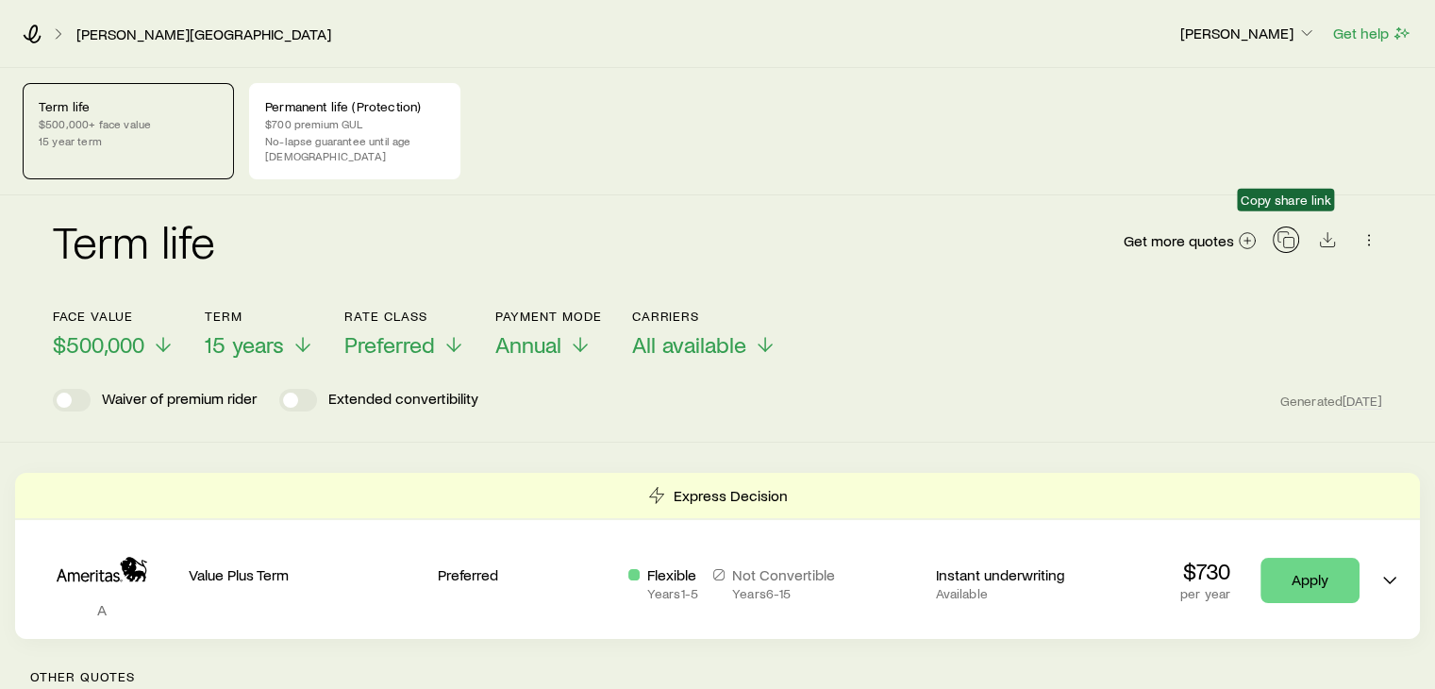
click at [1290, 230] on icon "button" at bounding box center [1285, 239] width 19 height 19
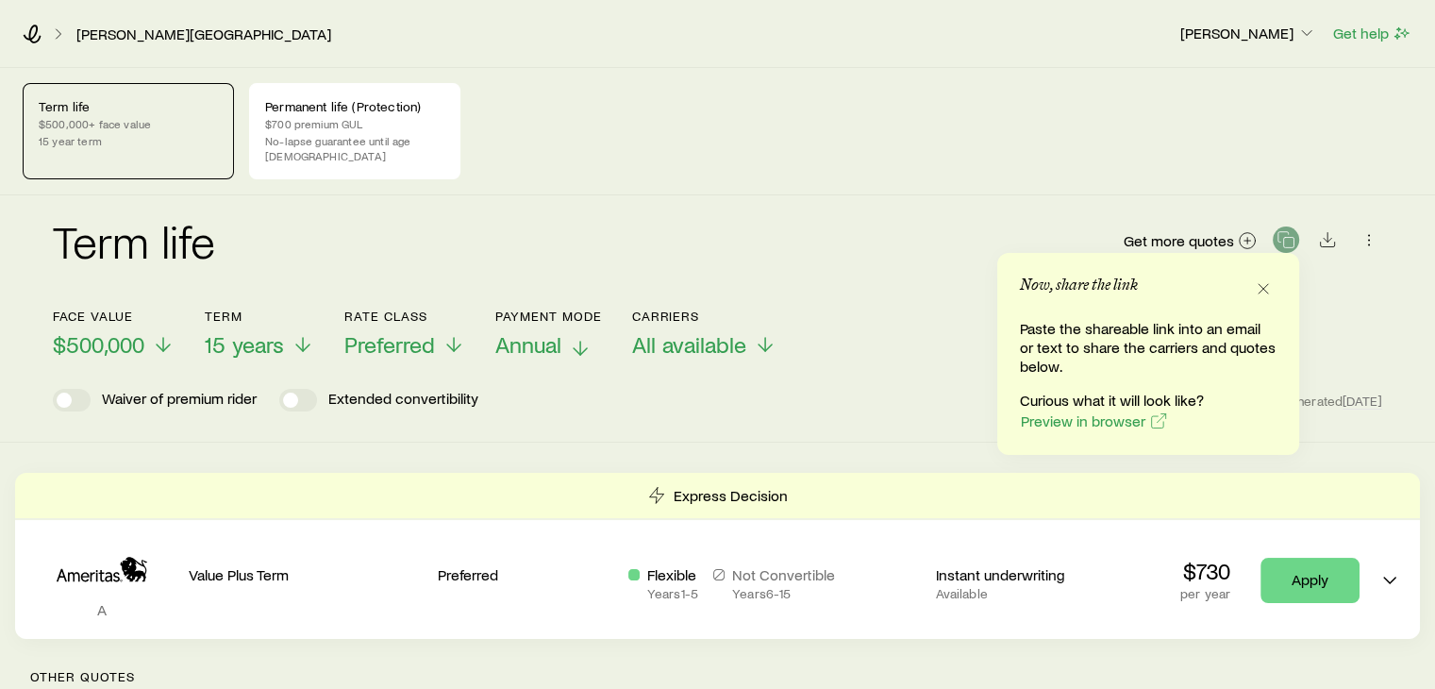
click at [531, 334] on span "Annual" at bounding box center [528, 344] width 66 height 26
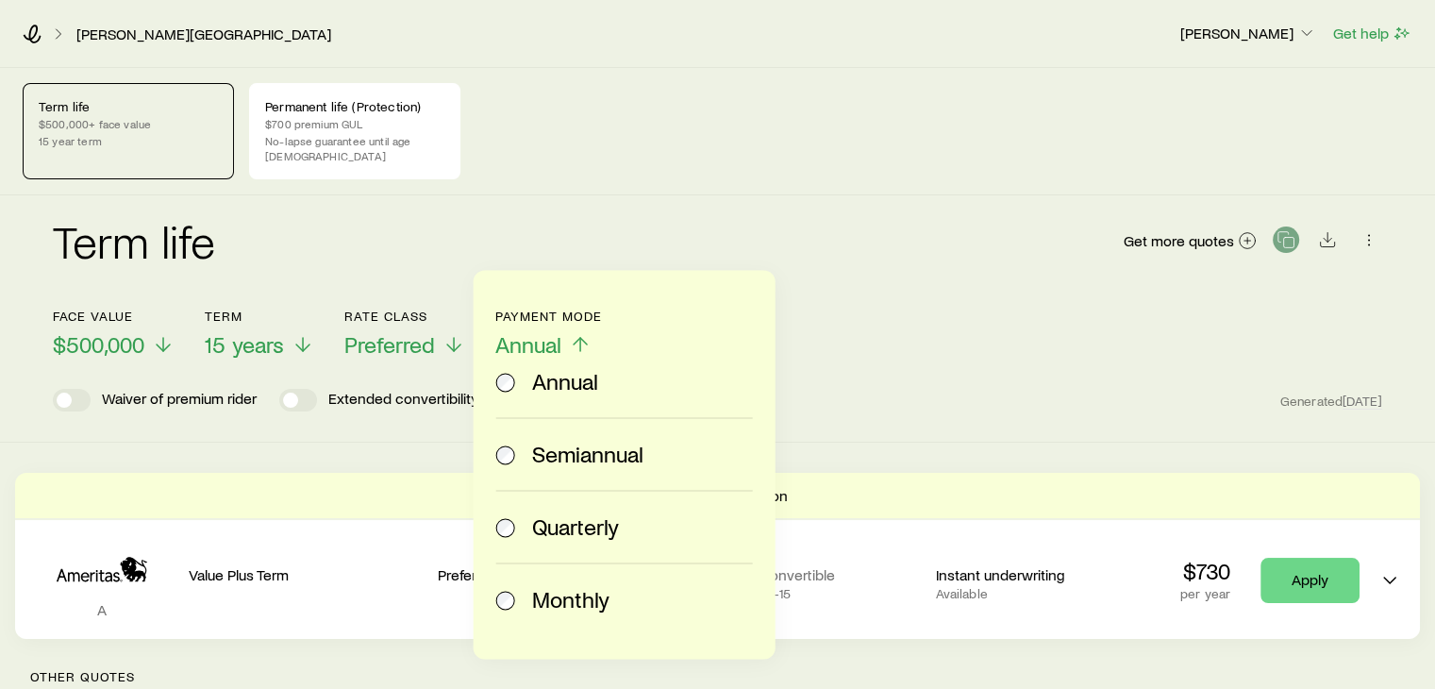
click at [553, 592] on span "Monthly" at bounding box center [570, 599] width 77 height 26
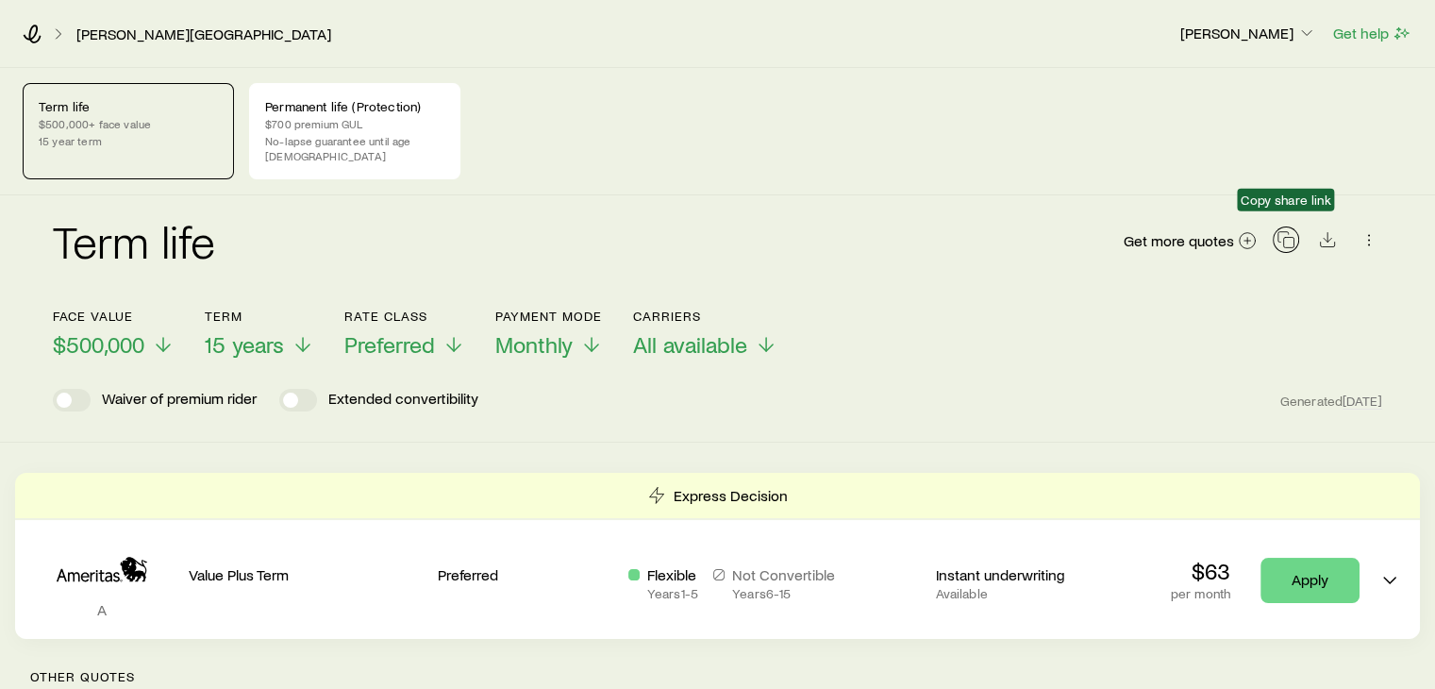
click at [1289, 230] on icon "button" at bounding box center [1285, 239] width 19 height 19
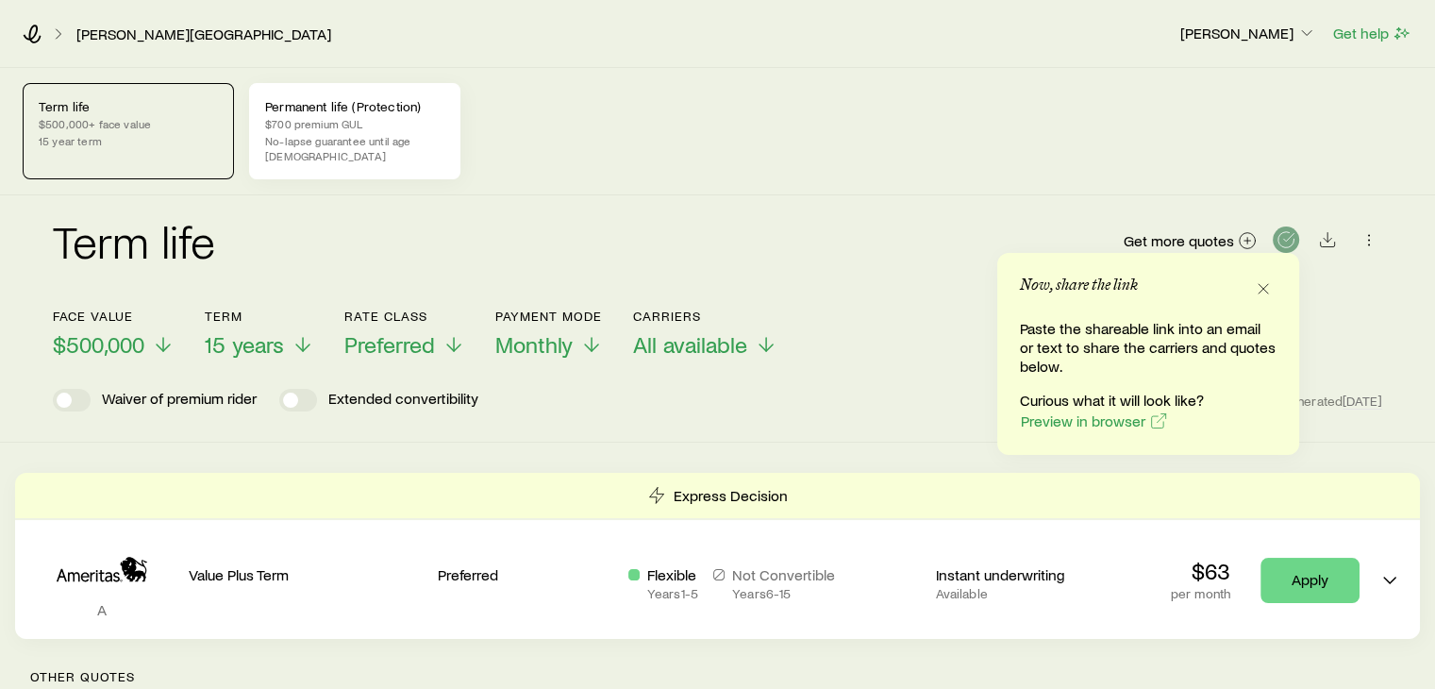
click at [332, 127] on p "$700 premium GUL" at bounding box center [354, 123] width 179 height 15
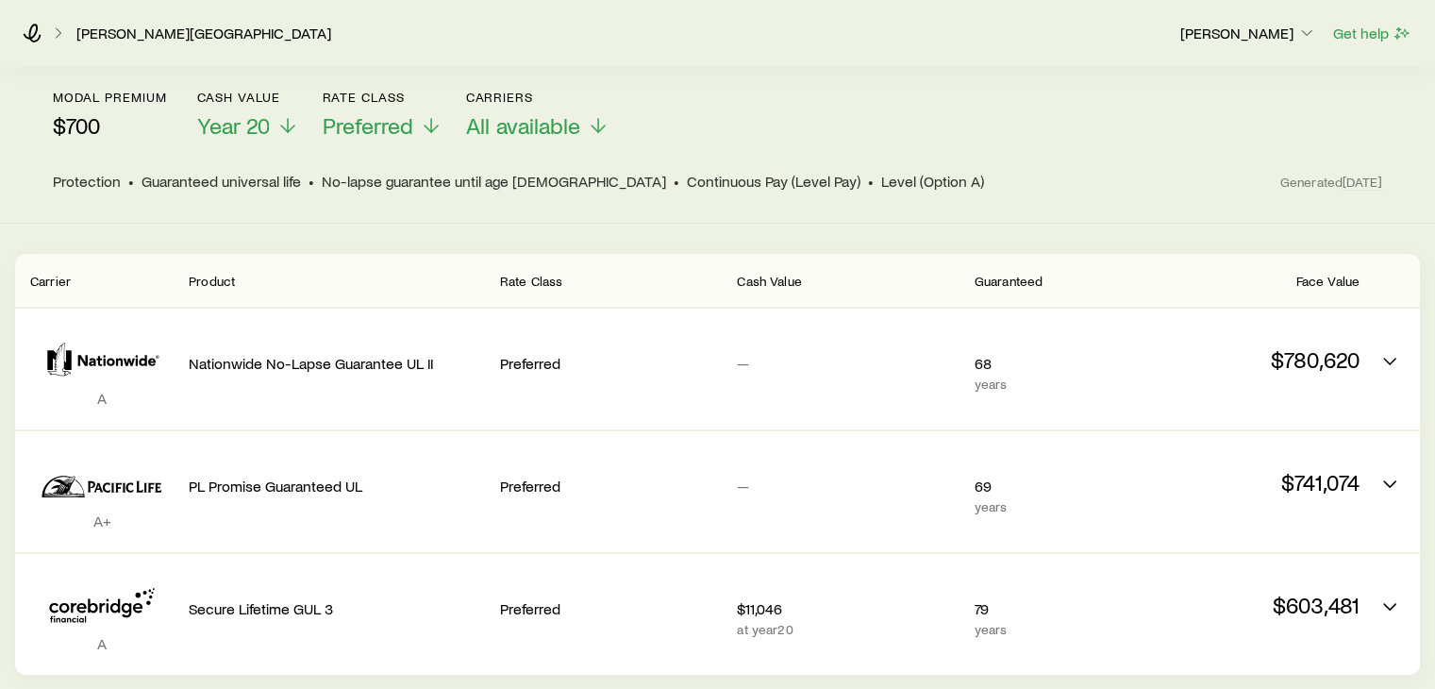
scroll to position [216, 0]
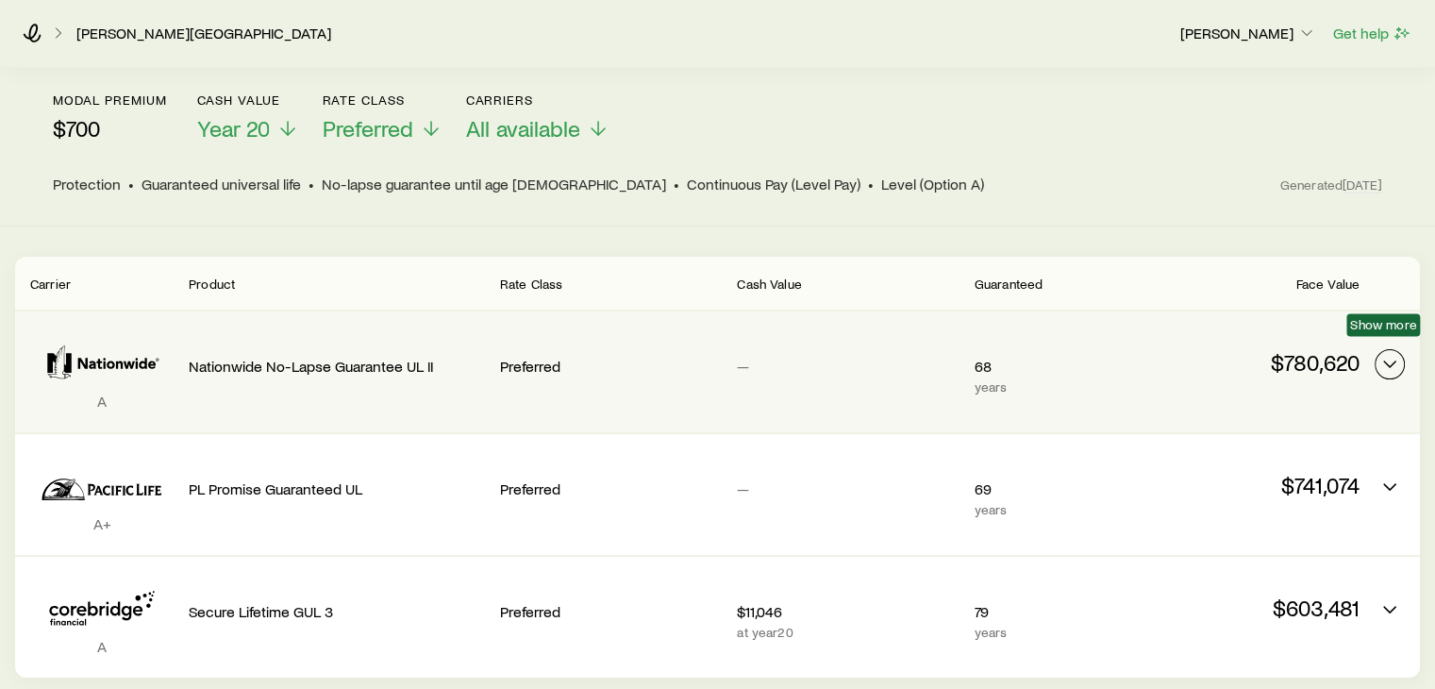
click at [1388, 361] on polyline "Permanent quotes" at bounding box center [1389, 364] width 11 height 6
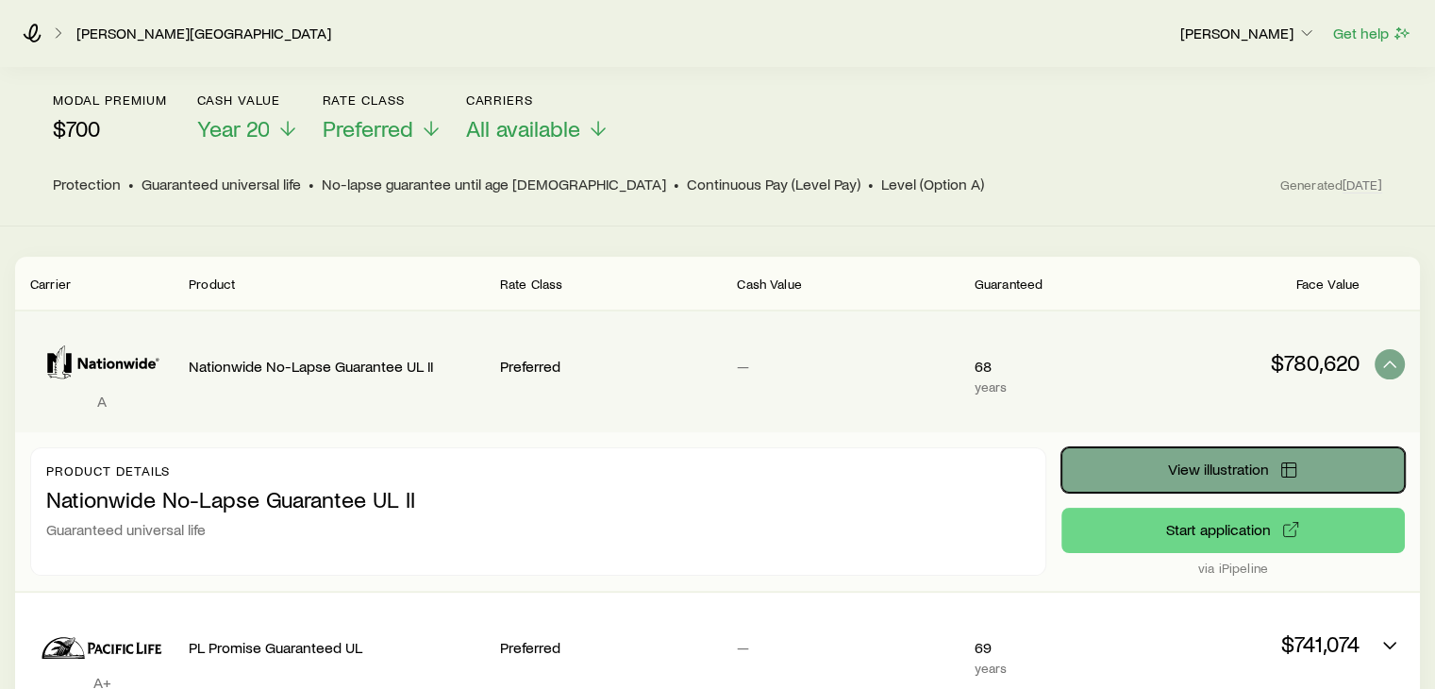
click at [1226, 464] on button "View illustration" at bounding box center [1232, 469] width 343 height 45
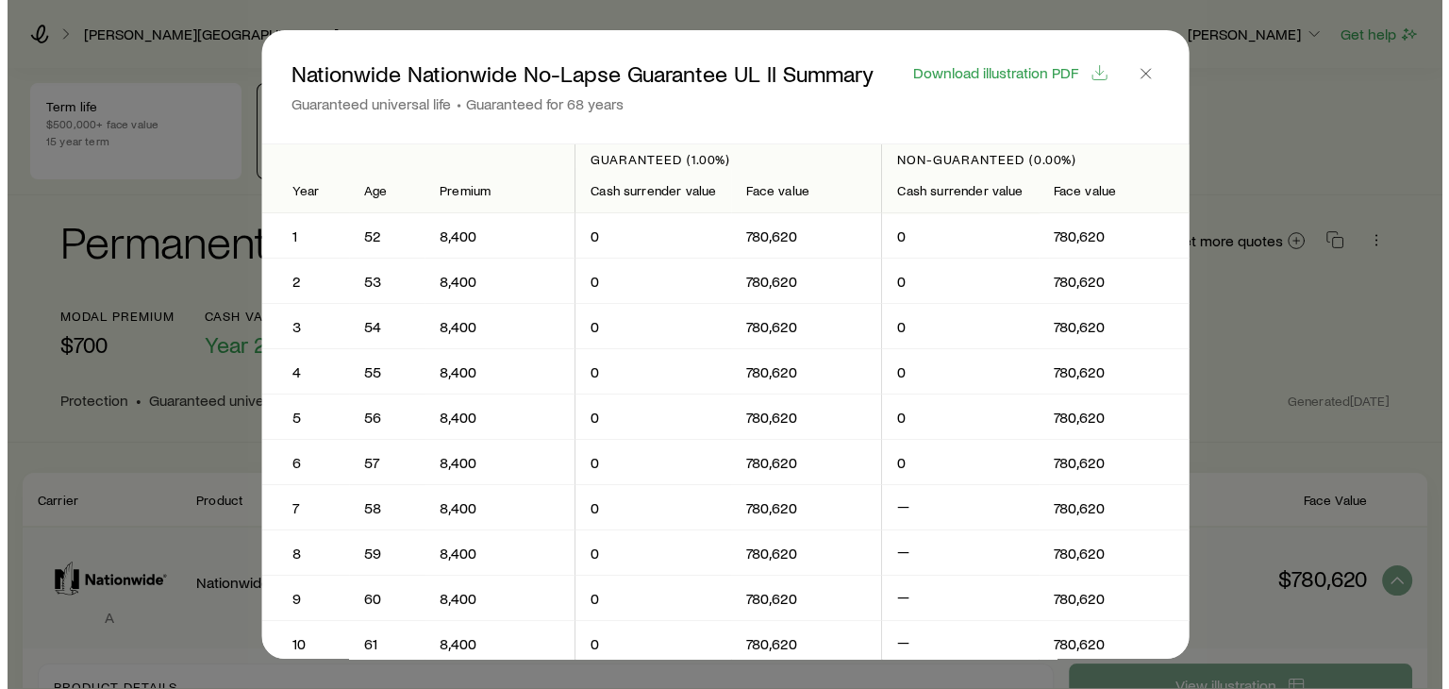
scroll to position [0, 0]
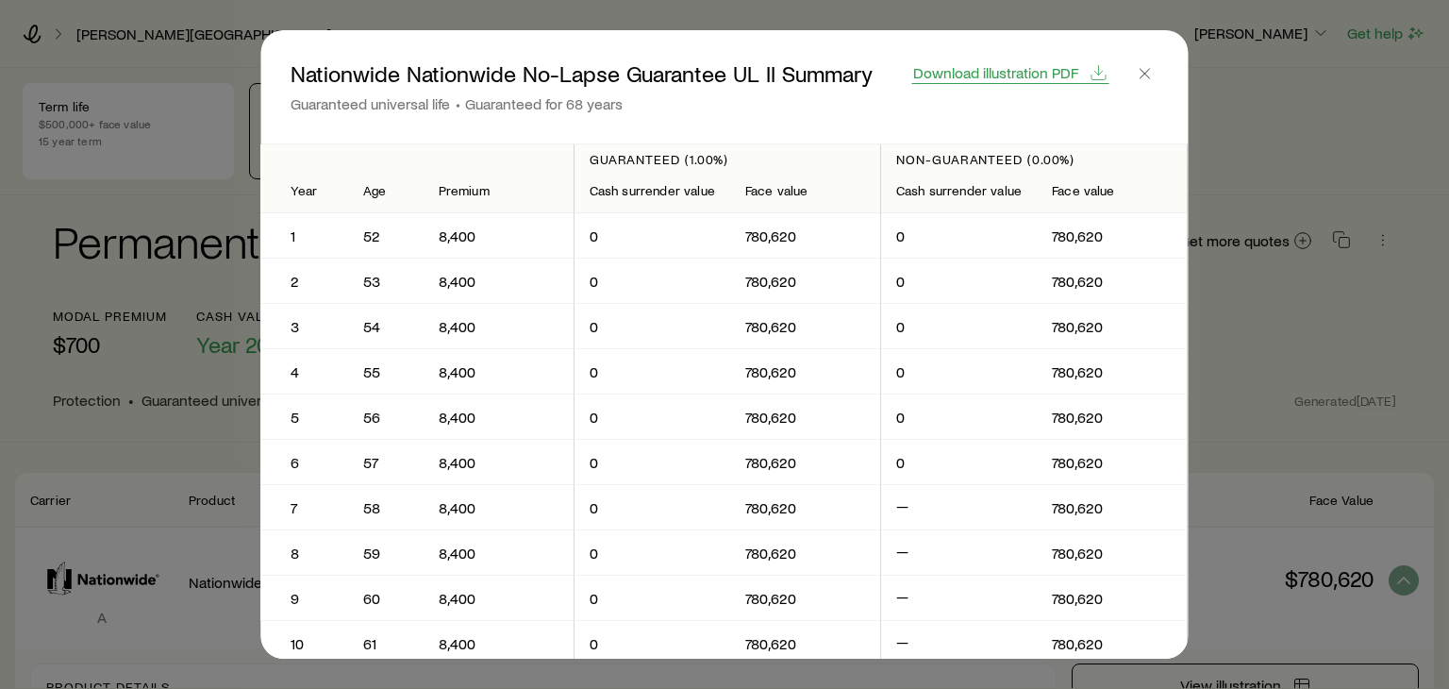
click at [1085, 75] on button "Download illustration PDF" at bounding box center [1010, 73] width 197 height 22
